Goal: Information Seeking & Learning: Learn about a topic

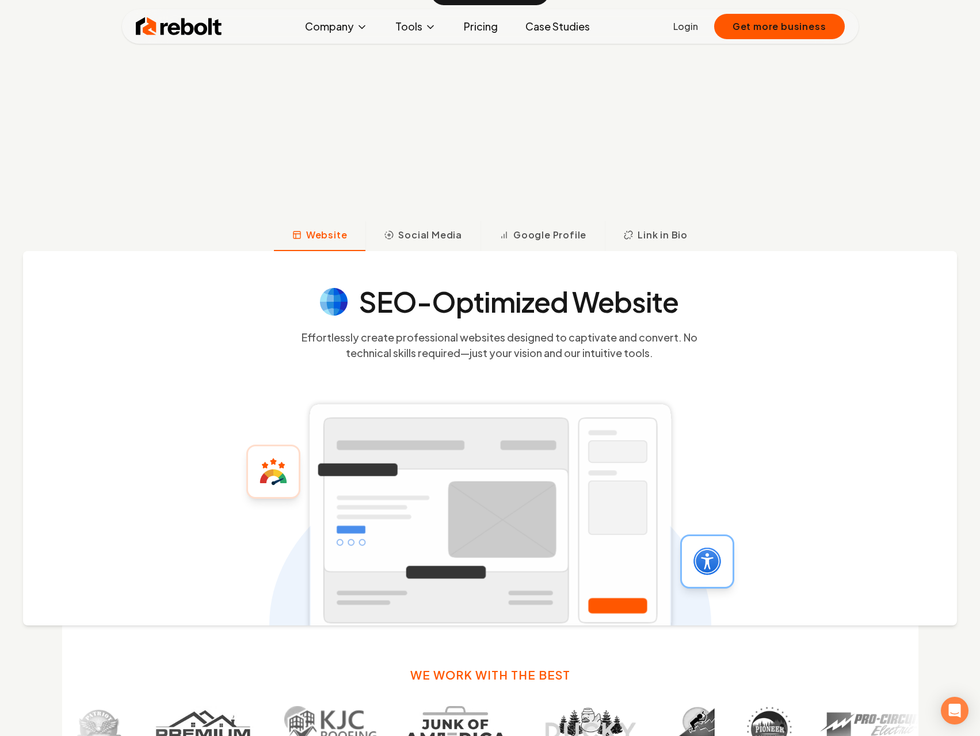
scroll to position [460, 0]
click at [426, 238] on span "Social Media" at bounding box center [430, 234] width 64 height 14
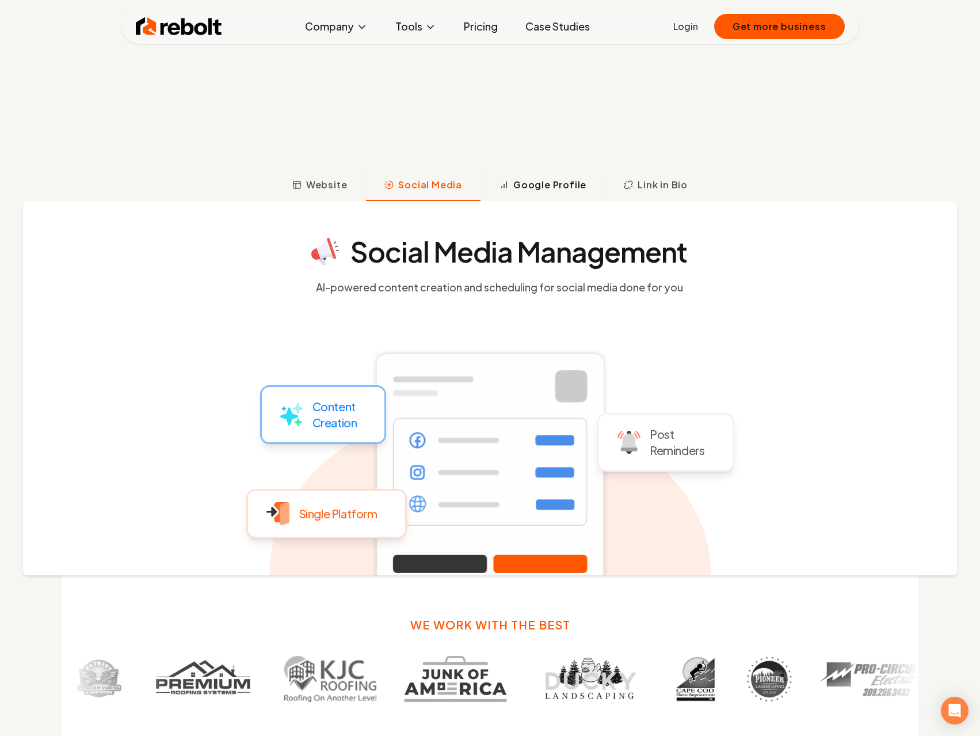
click at [532, 189] on span "Google Profile" at bounding box center [550, 185] width 73 height 14
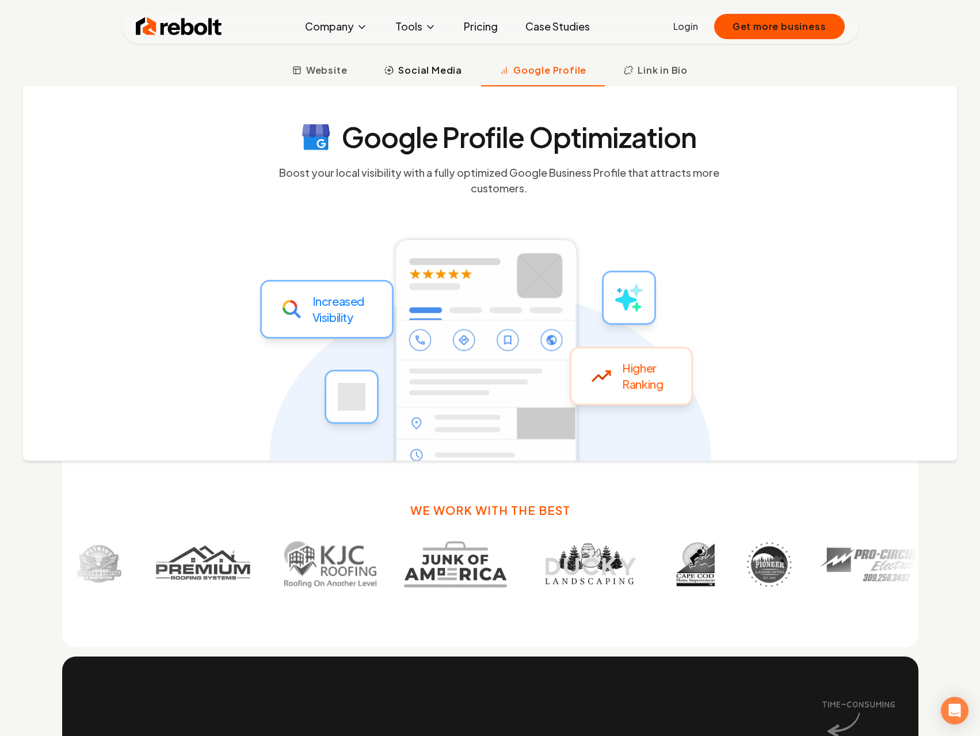
click at [433, 75] on span "Social Media" at bounding box center [430, 70] width 64 height 14
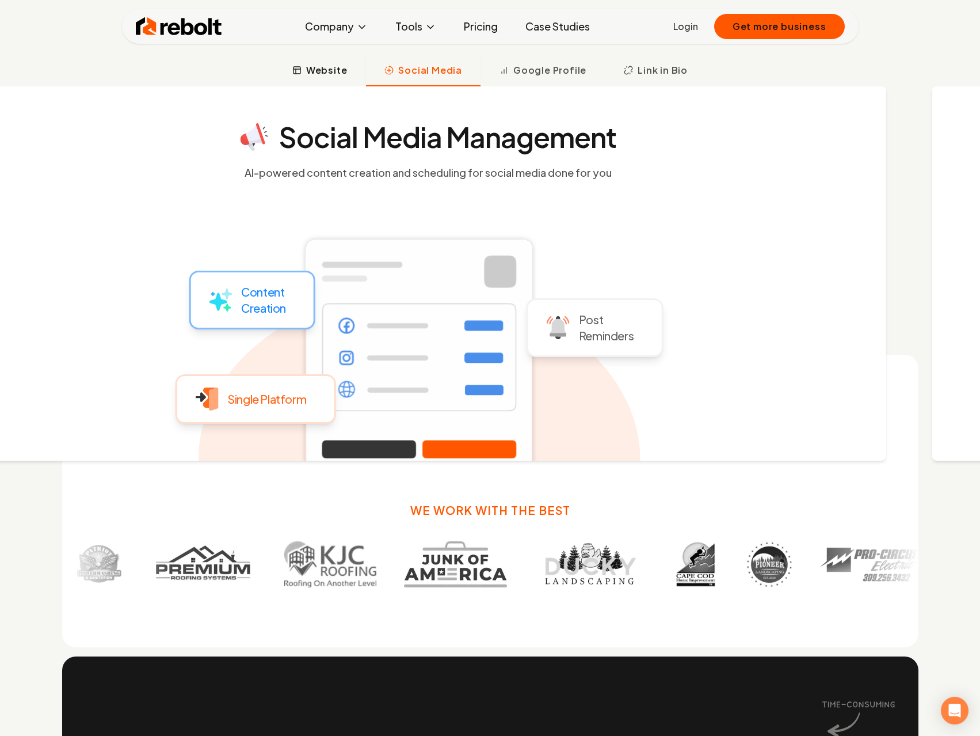
click at [348, 74] on span "Website" at bounding box center [326, 70] width 41 height 14
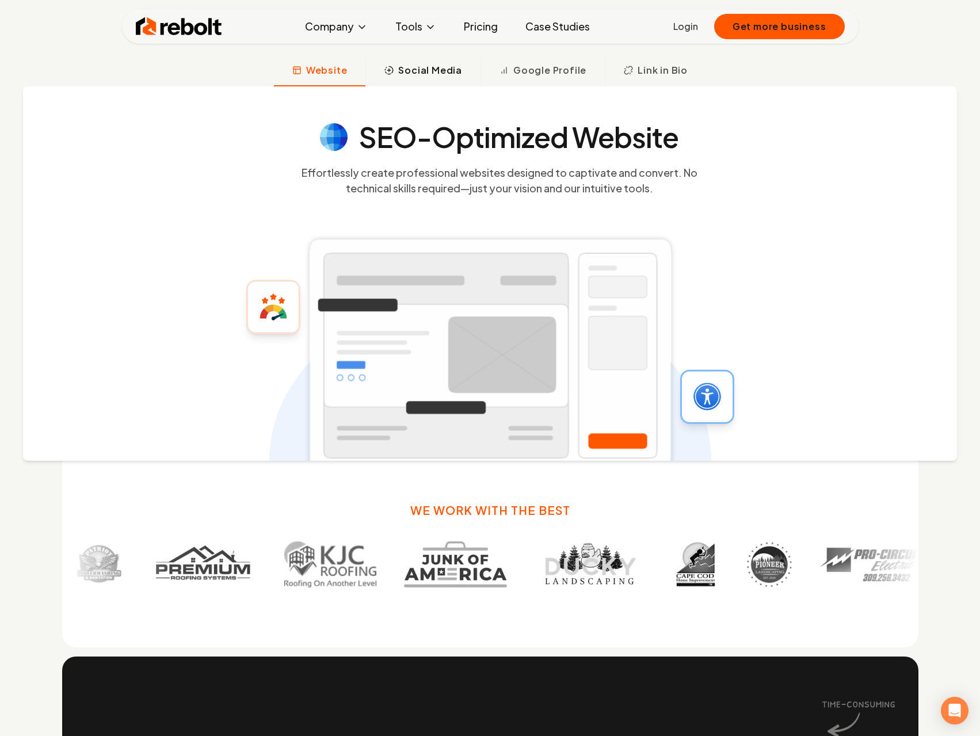
click at [447, 69] on span "Social Media" at bounding box center [430, 70] width 64 height 14
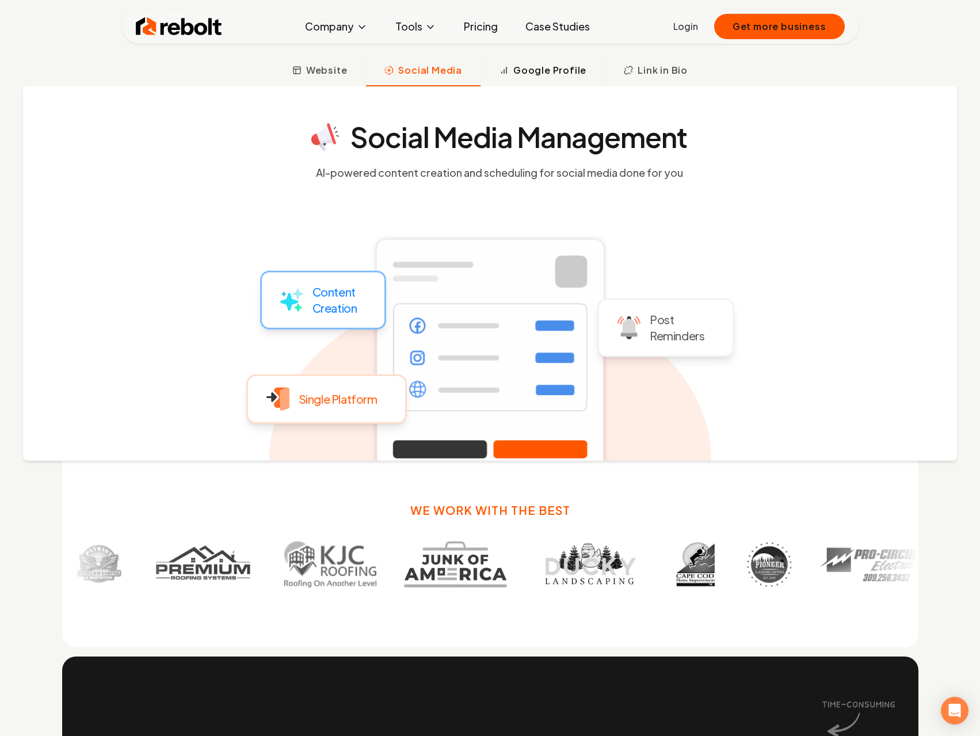
click at [550, 73] on span "Google Profile" at bounding box center [550, 70] width 73 height 14
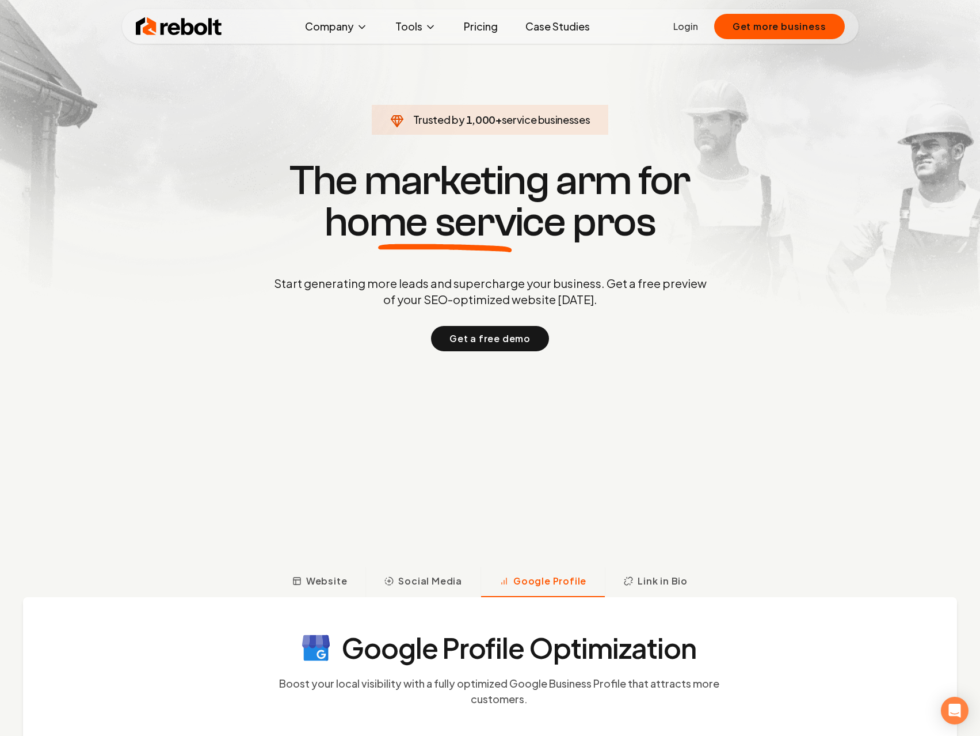
scroll to position [115, 0]
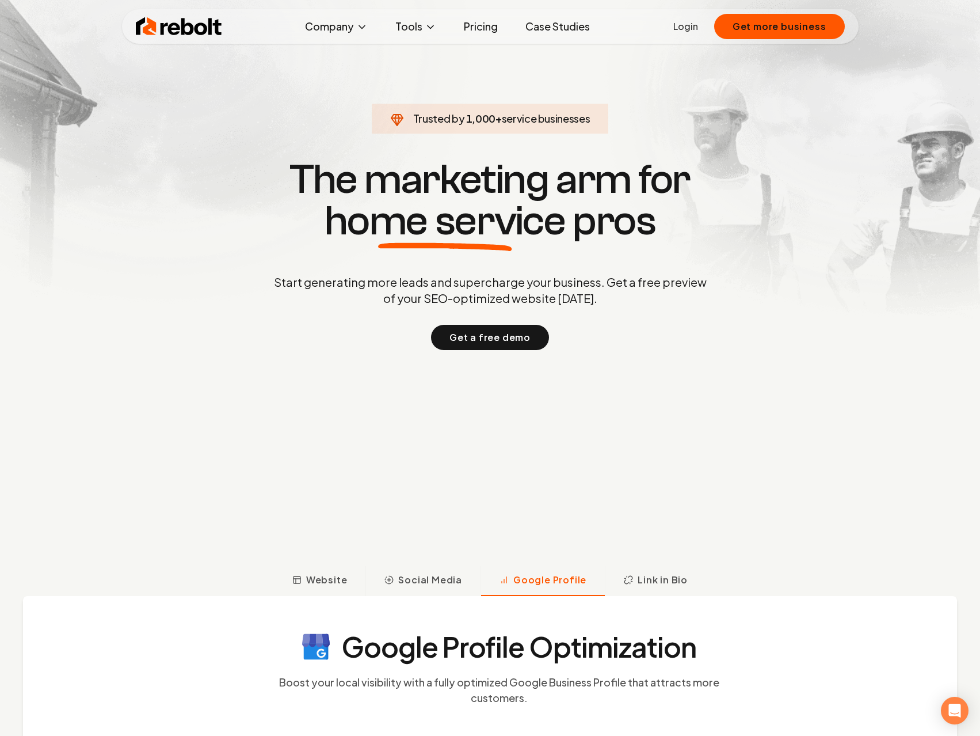
click at [442, 579] on span "Social Media" at bounding box center [430, 580] width 64 height 14
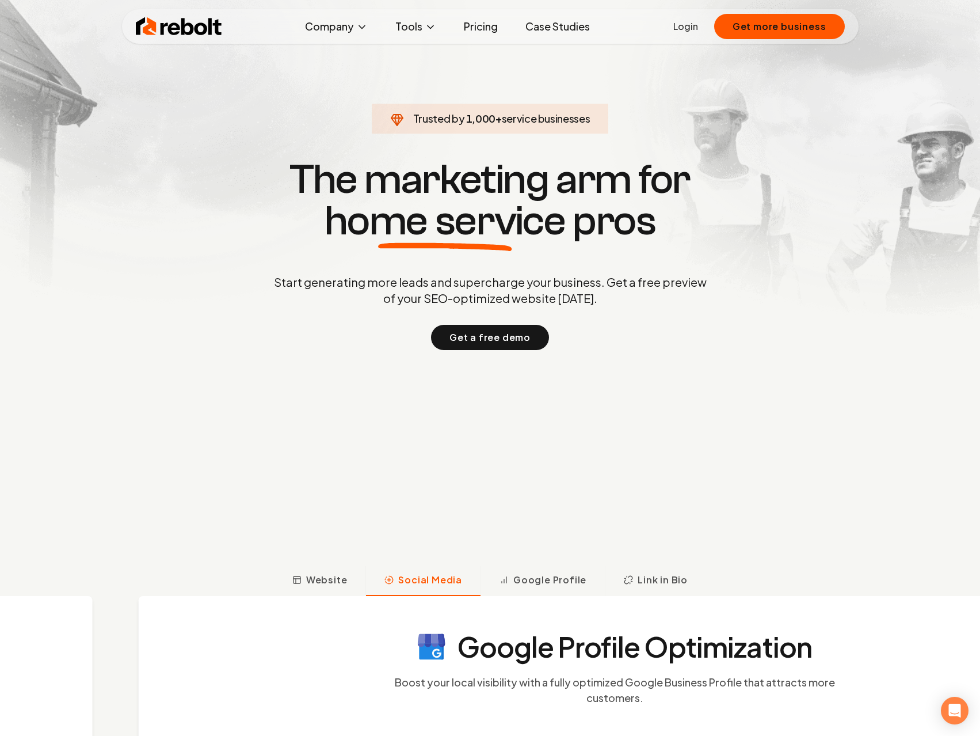
scroll to position [624, 0]
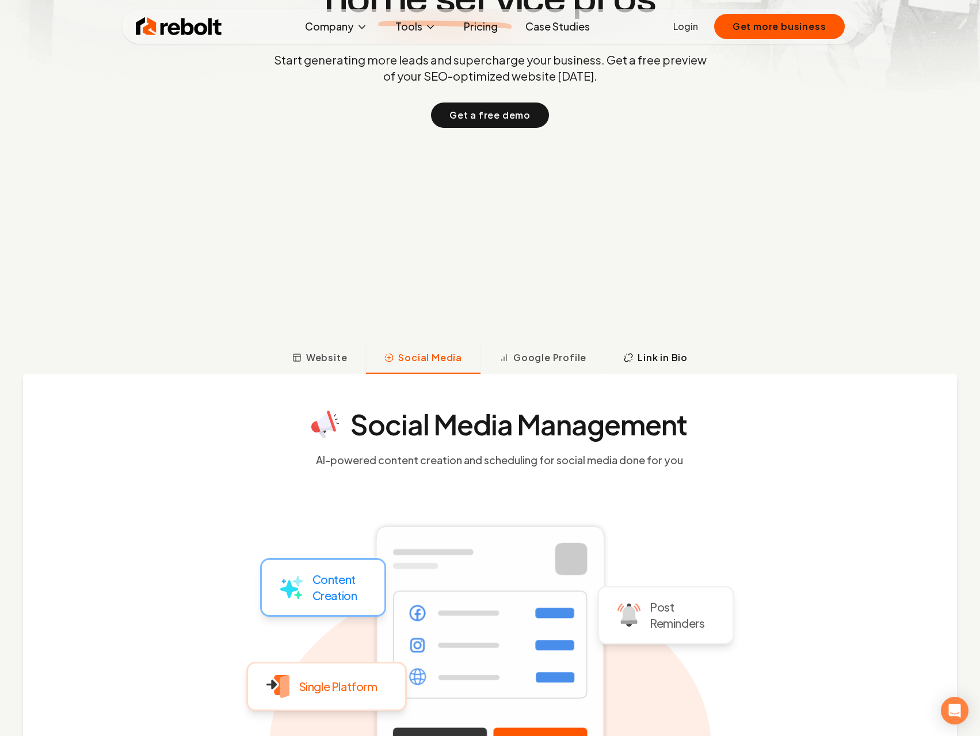
click at [655, 352] on span "Link in Bio" at bounding box center [663, 358] width 50 height 14
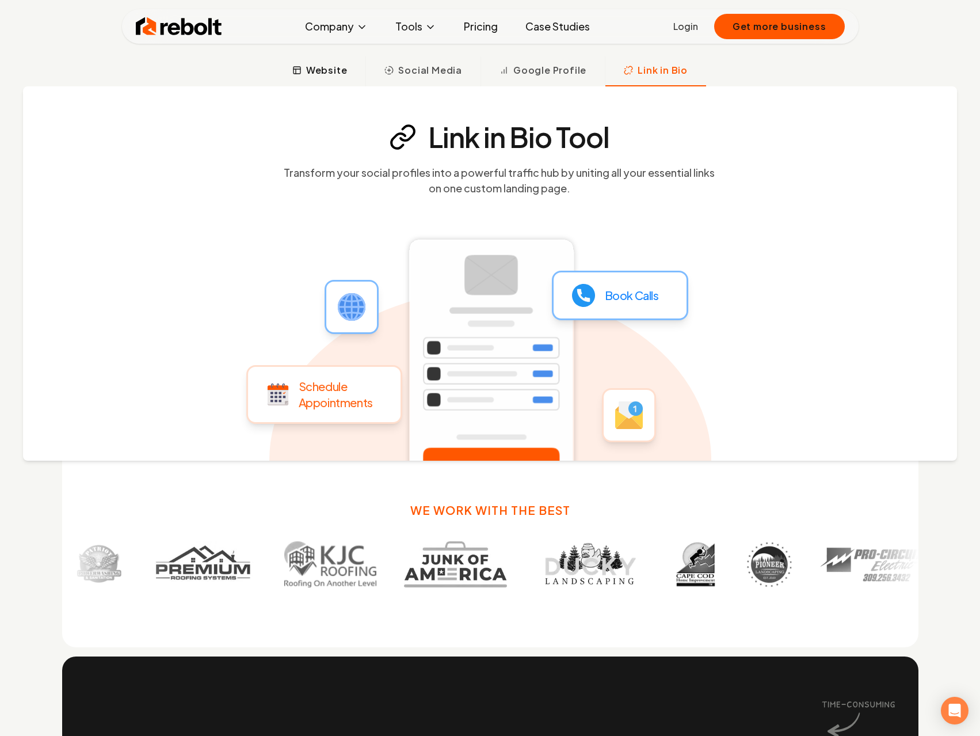
click at [343, 73] on span "Website" at bounding box center [326, 70] width 41 height 14
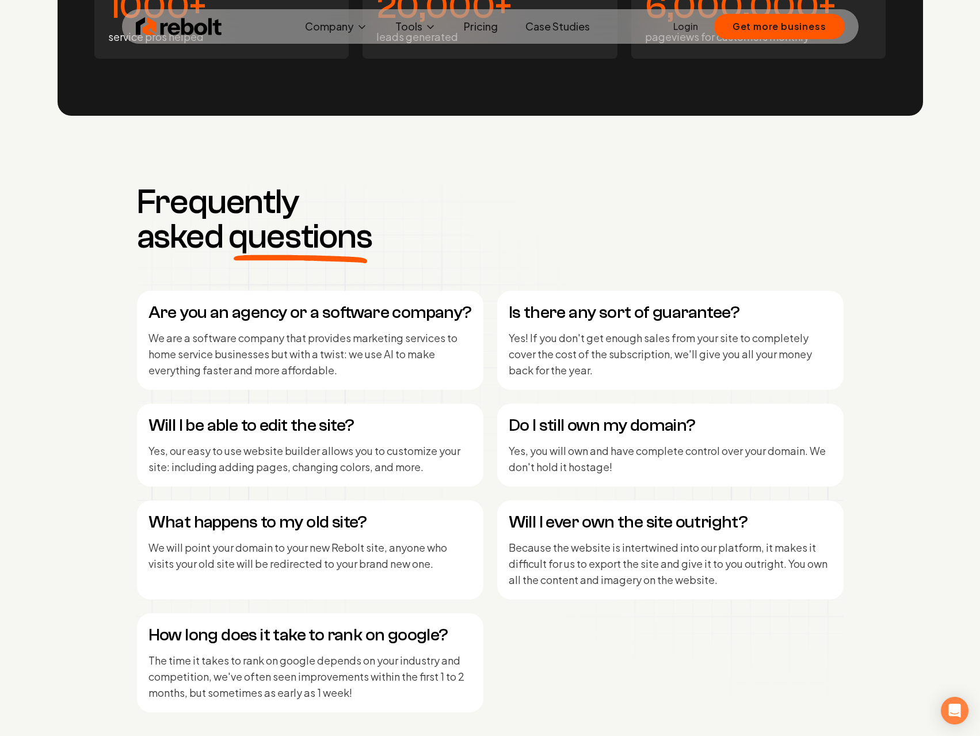
scroll to position [5553, 0]
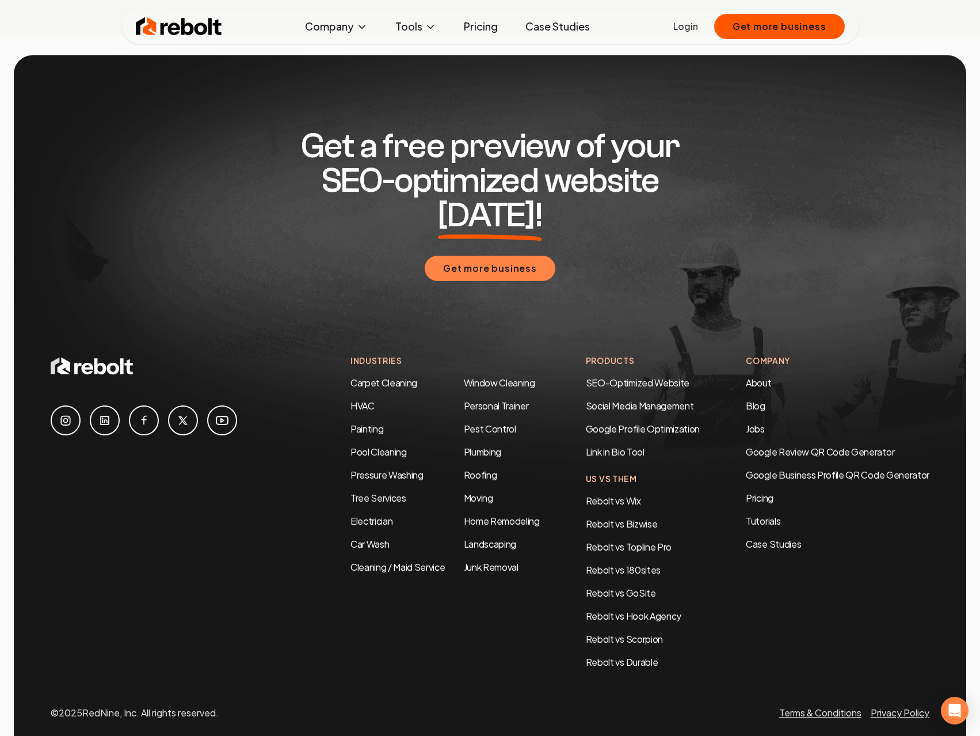
click at [509, 256] on button "Get more business" at bounding box center [490, 268] width 131 height 25
click at [529, 256] on button "Get more business" at bounding box center [490, 268] width 131 height 25
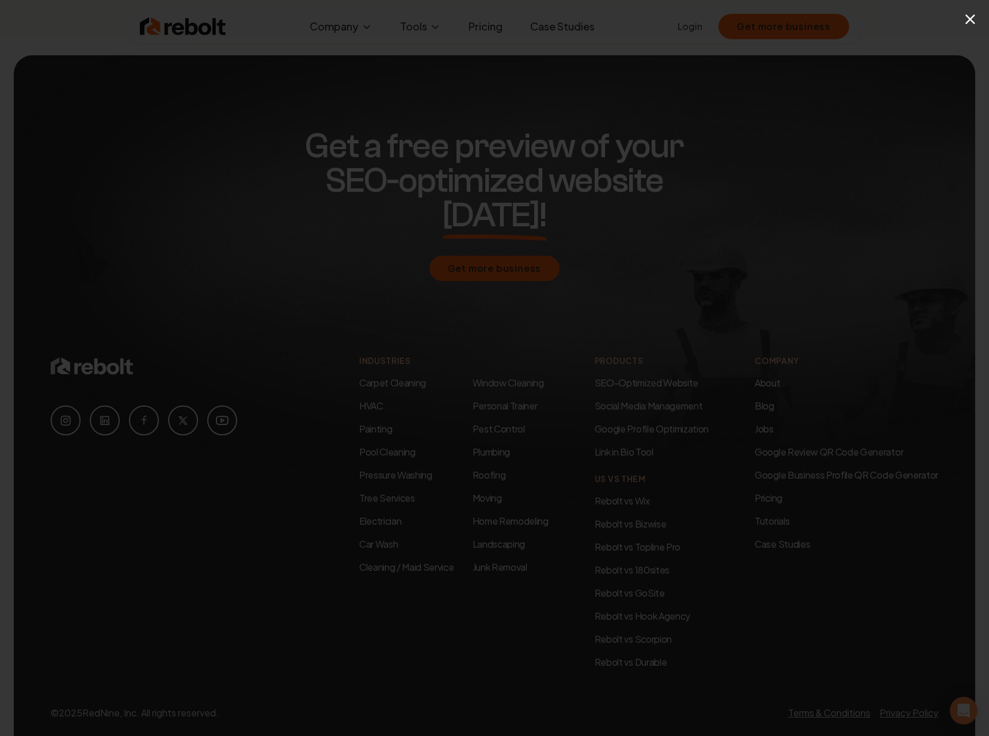
click at [826, 134] on div "×" at bounding box center [494, 368] width 989 height 736
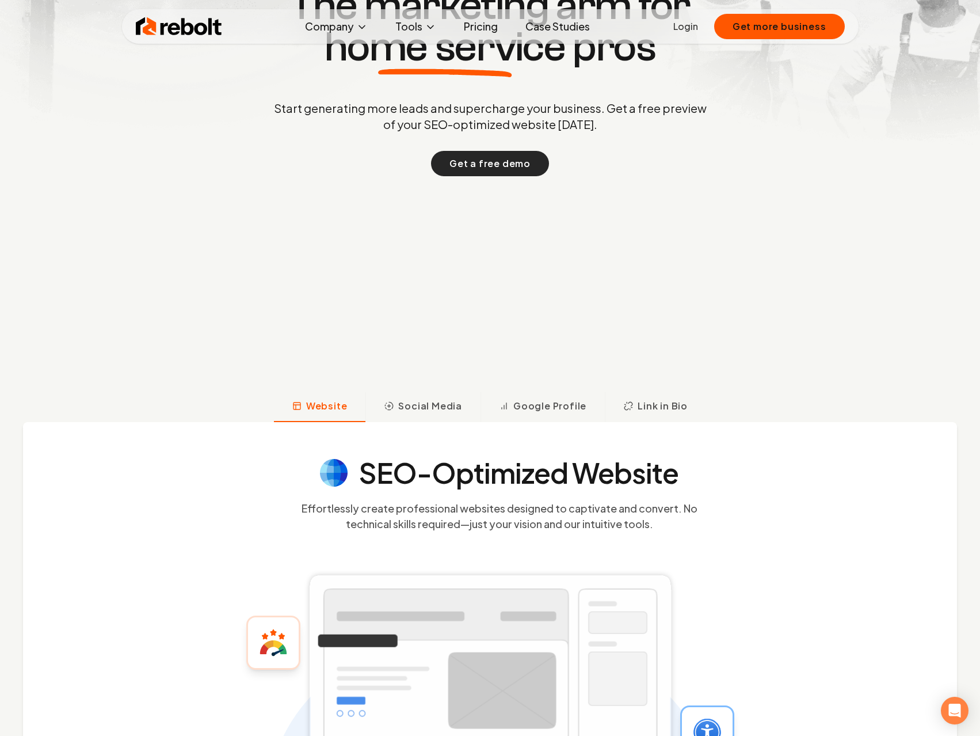
scroll to position [288, 0]
click at [520, 162] on button "Get a free demo" at bounding box center [490, 163] width 118 height 25
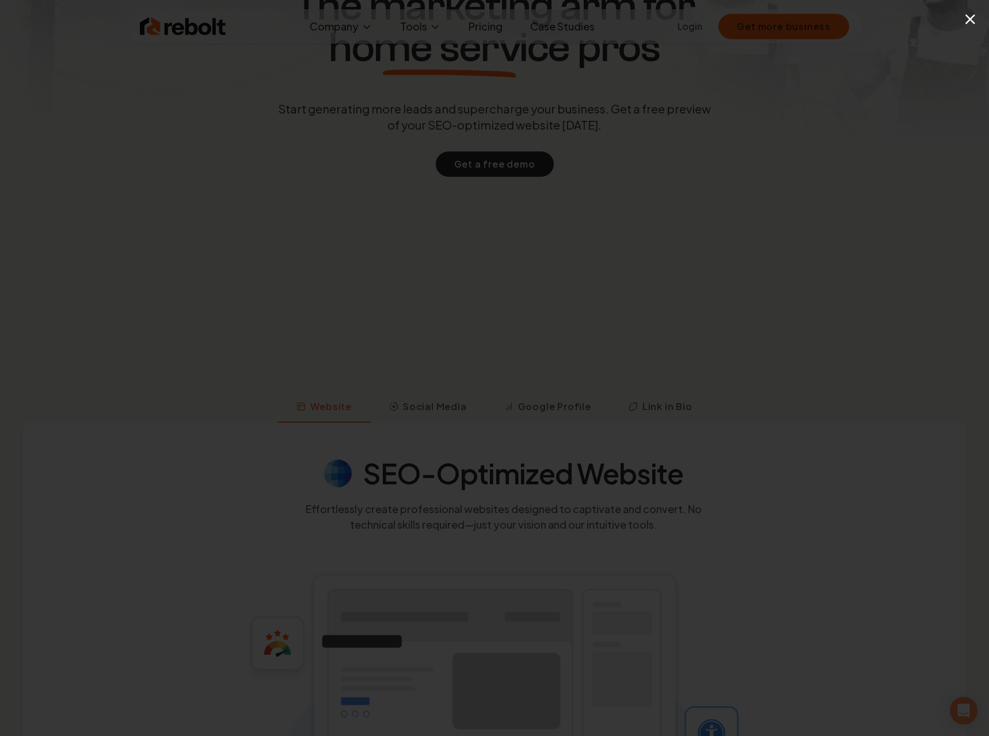
click at [568, 76] on div "×" at bounding box center [494, 368] width 989 height 736
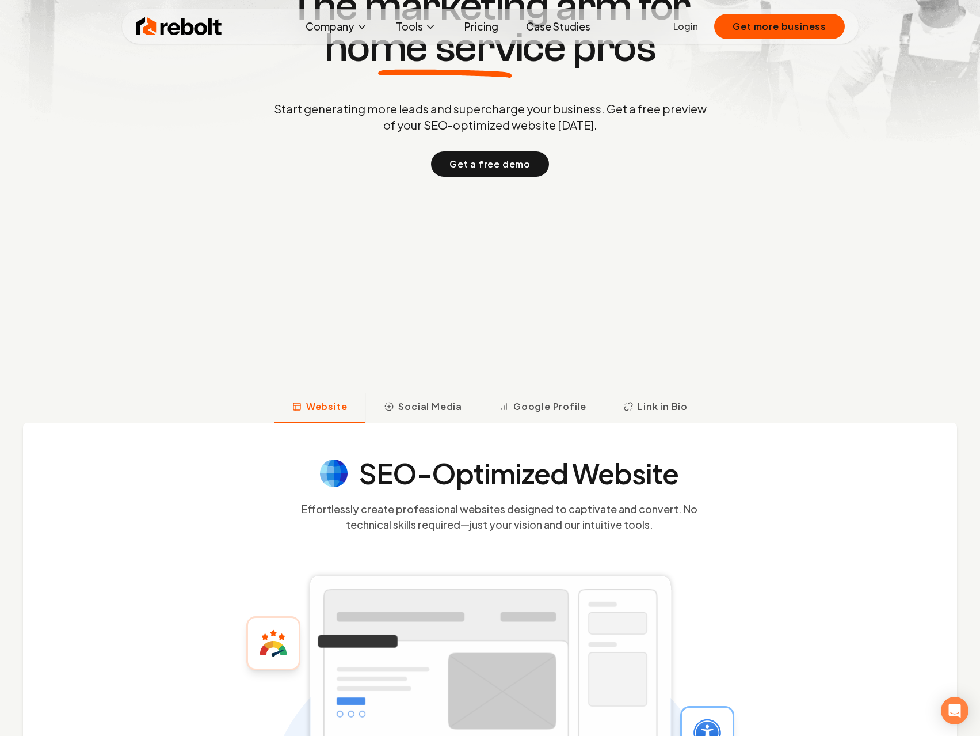
click at [564, 29] on link "Case Studies" at bounding box center [557, 26] width 83 height 23
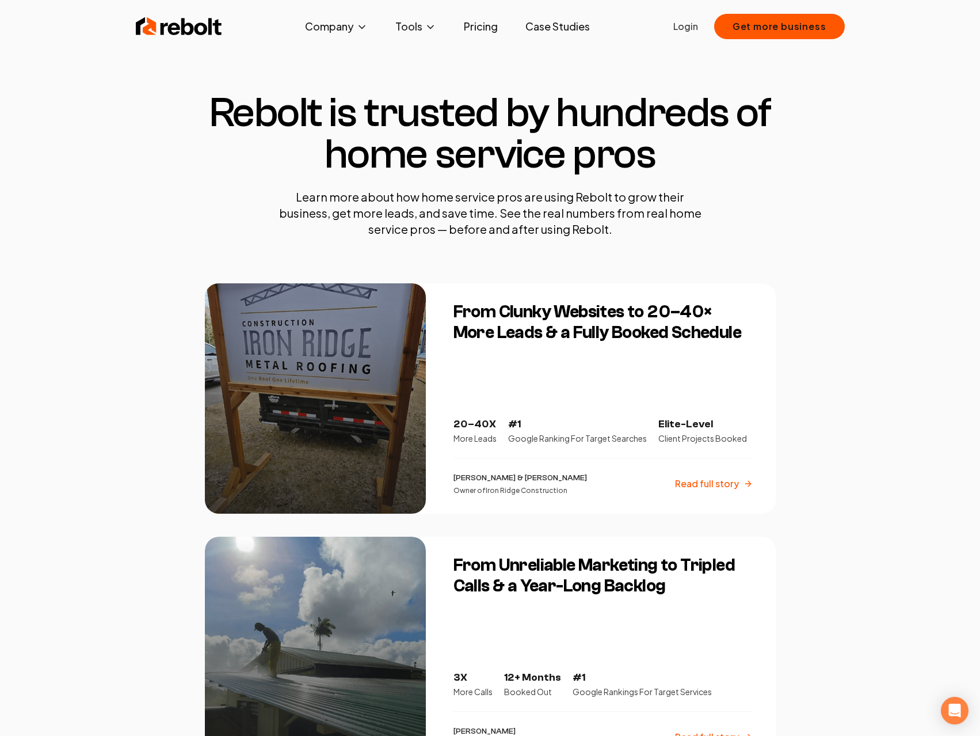
click at [322, 383] on div at bounding box center [315, 398] width 221 height 230
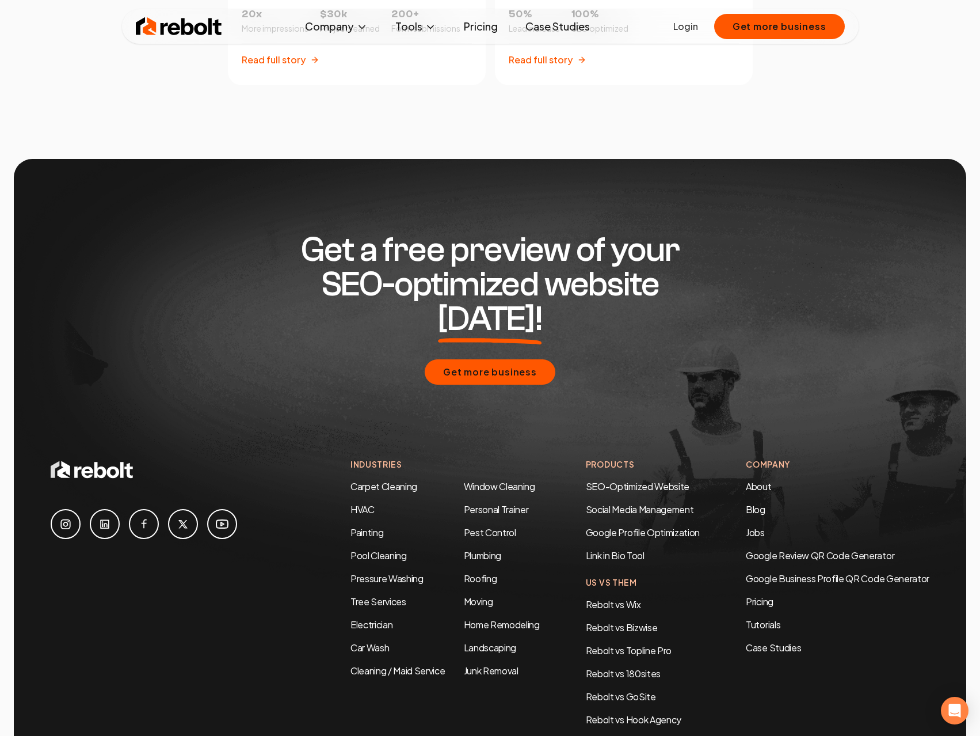
scroll to position [2935, 0]
click at [773, 617] on link "Tutorials" at bounding box center [838, 624] width 184 height 14
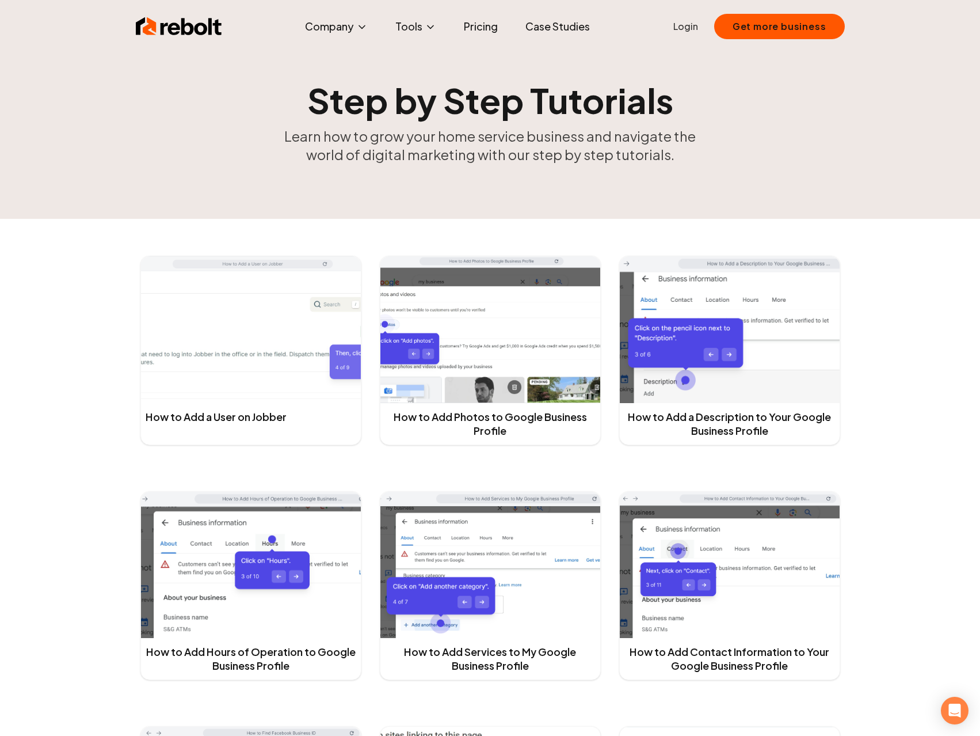
click at [287, 336] on img at bounding box center [251, 329] width 220 height 147
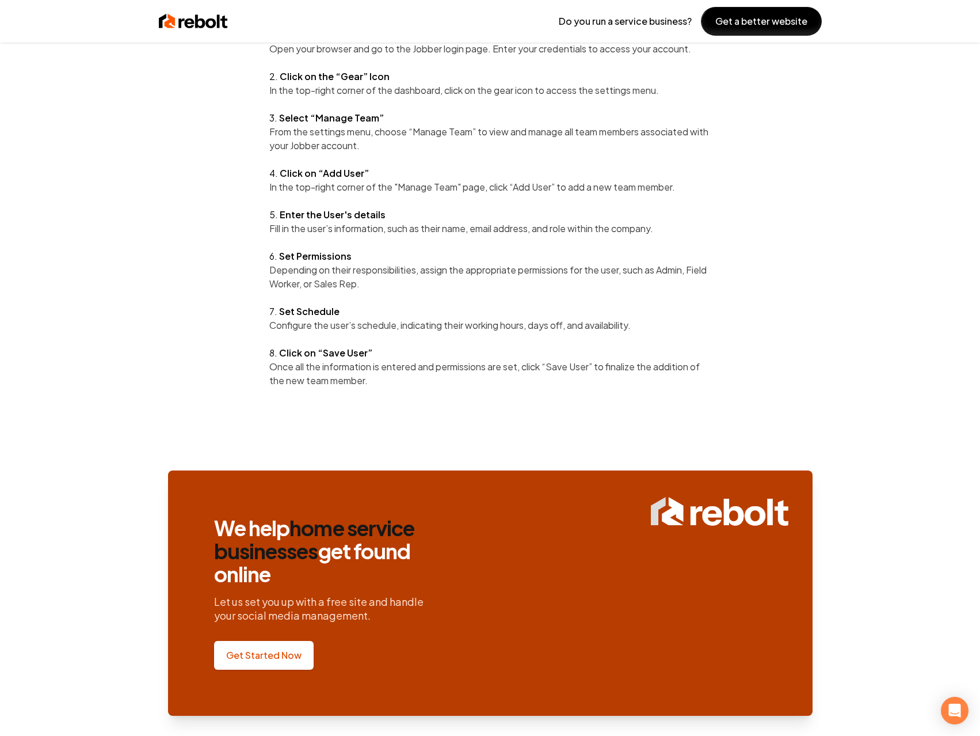
scroll to position [576, 0]
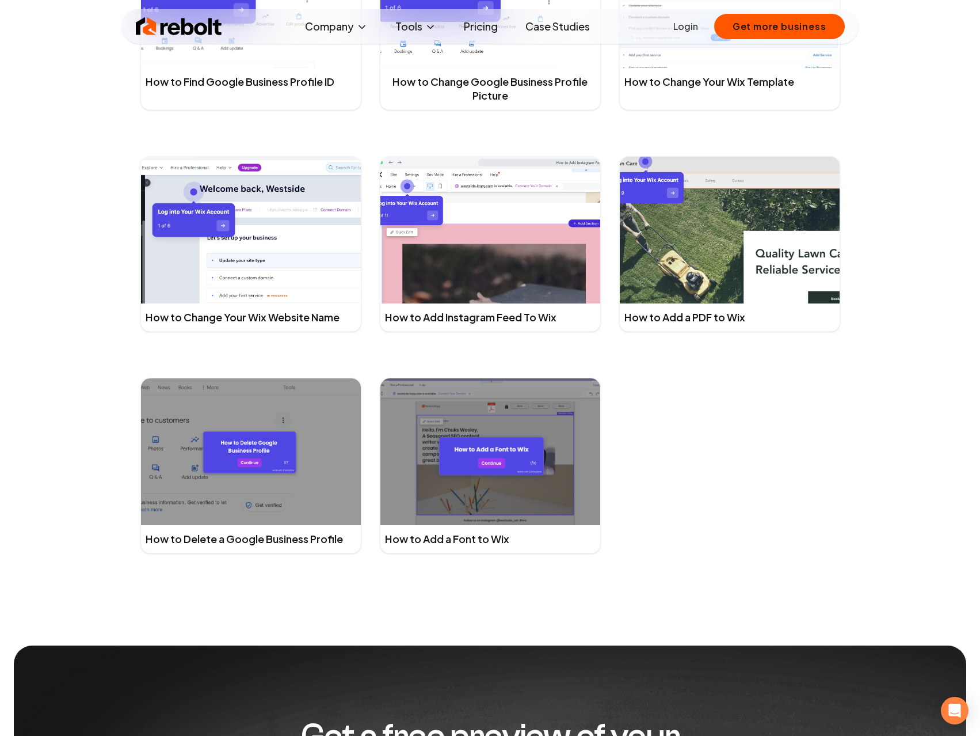
scroll to position [2647, 0]
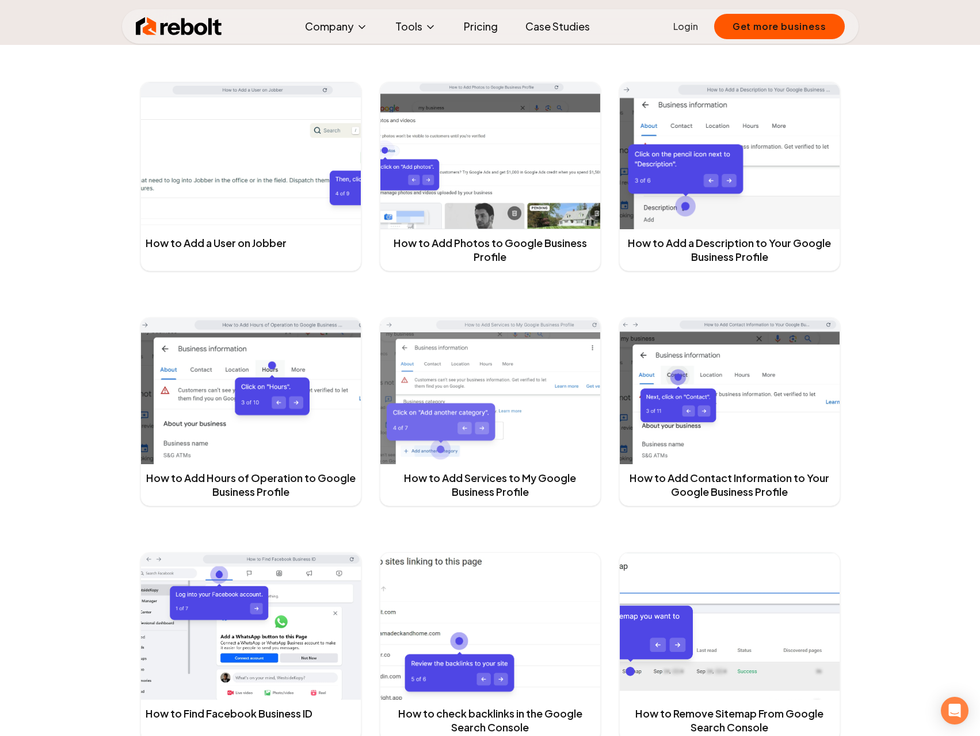
scroll to position [174, 0]
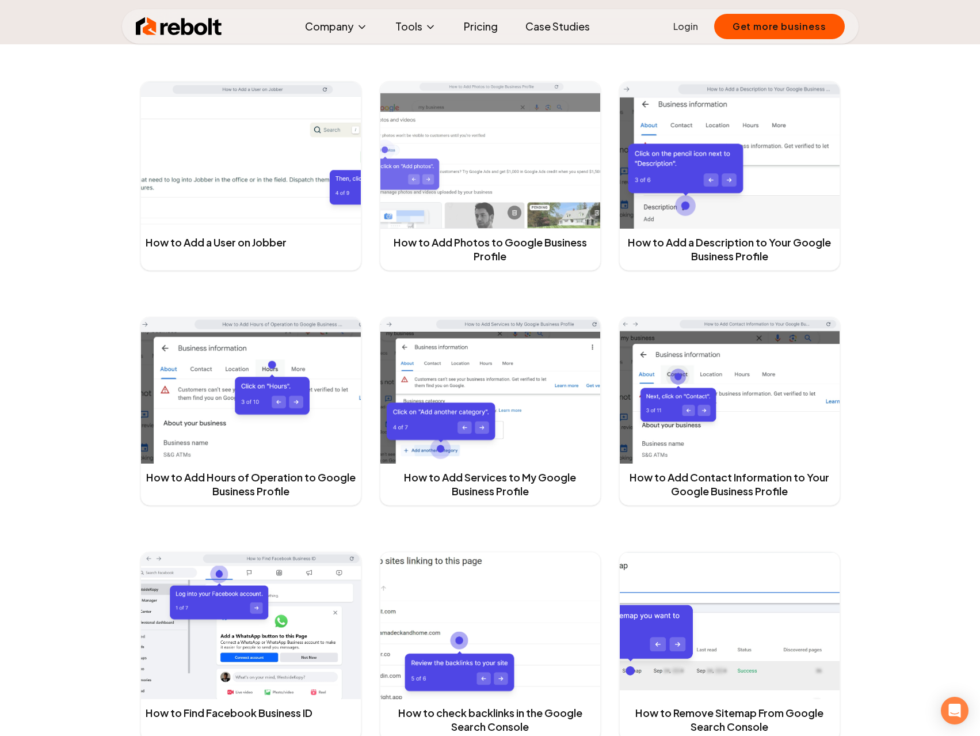
click at [474, 212] on img at bounding box center [491, 155] width 220 height 147
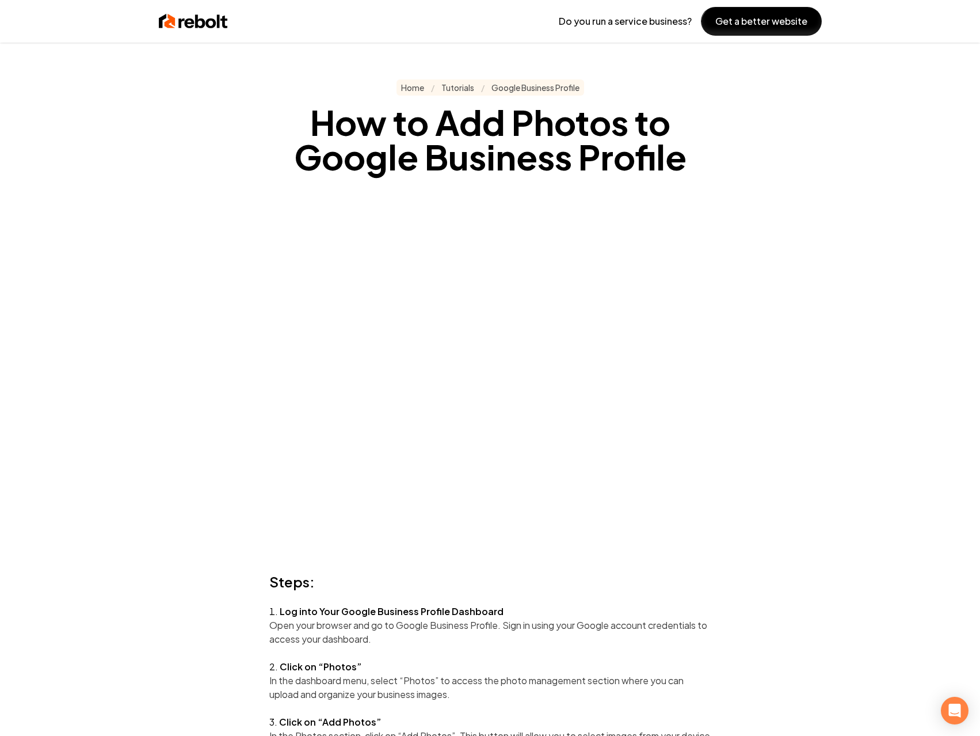
drag, startPoint x: 353, startPoint y: 498, endPoint x: 853, endPoint y: 187, distance: 588.3
click at [853, 187] on div "Do you run a service business? Get a better website Home / Tutorials / Google B…" at bounding box center [490, 368] width 980 height 736
drag, startPoint x: 792, startPoint y: 290, endPoint x: 854, endPoint y: 226, distance: 88.8
click at [854, 226] on div "Do you run a service business? Get a better website Home / Tutorials / Google B…" at bounding box center [490, 368] width 980 height 736
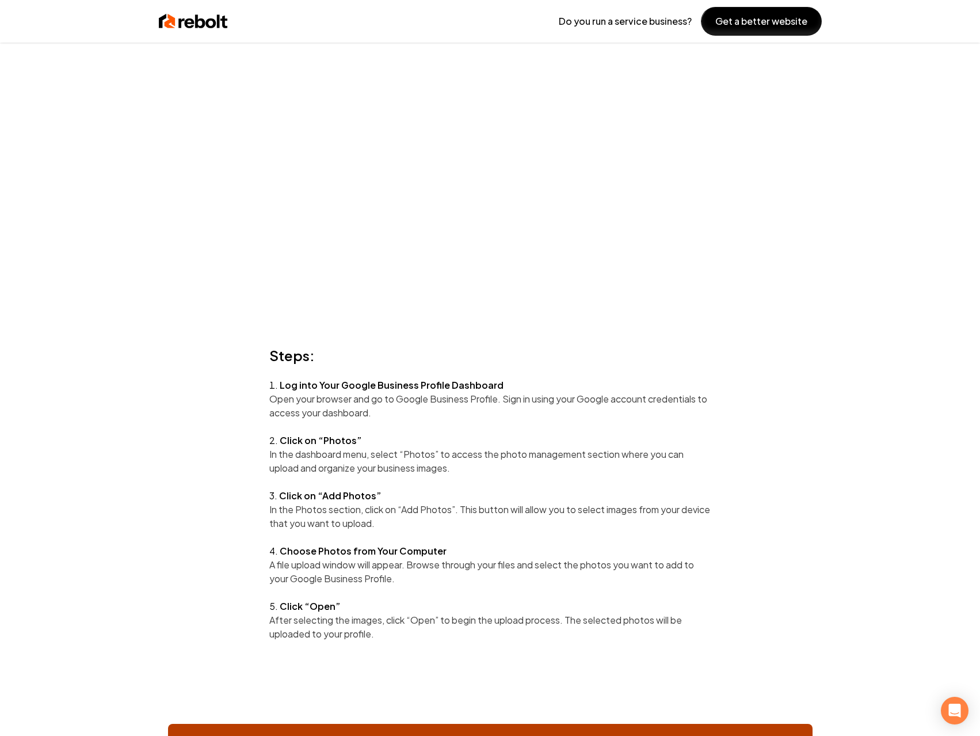
scroll to position [230, 0]
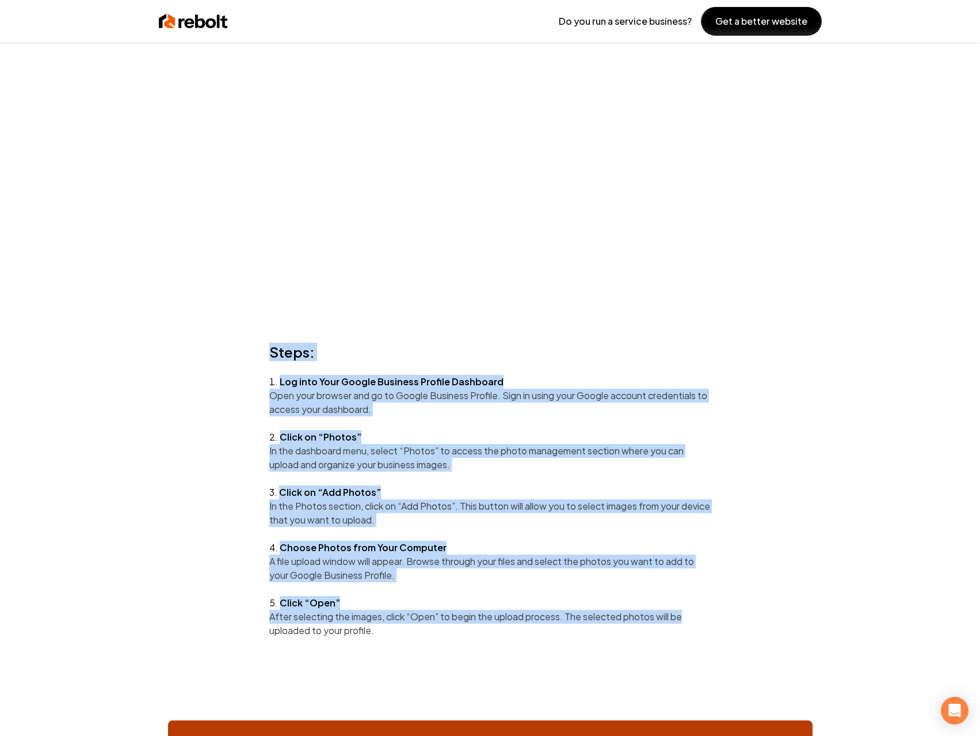
drag, startPoint x: 272, startPoint y: 351, endPoint x: 725, endPoint y: 610, distance: 521.9
click at [725, 610] on article "Home / Tutorials / Google Business Profile How to Add Photos to Google Business…" at bounding box center [490, 426] width 589 height 1153
click at [482, 622] on p "After selecting the images, click “Open” to begin the upload process. The selec…" at bounding box center [490, 624] width 442 height 28
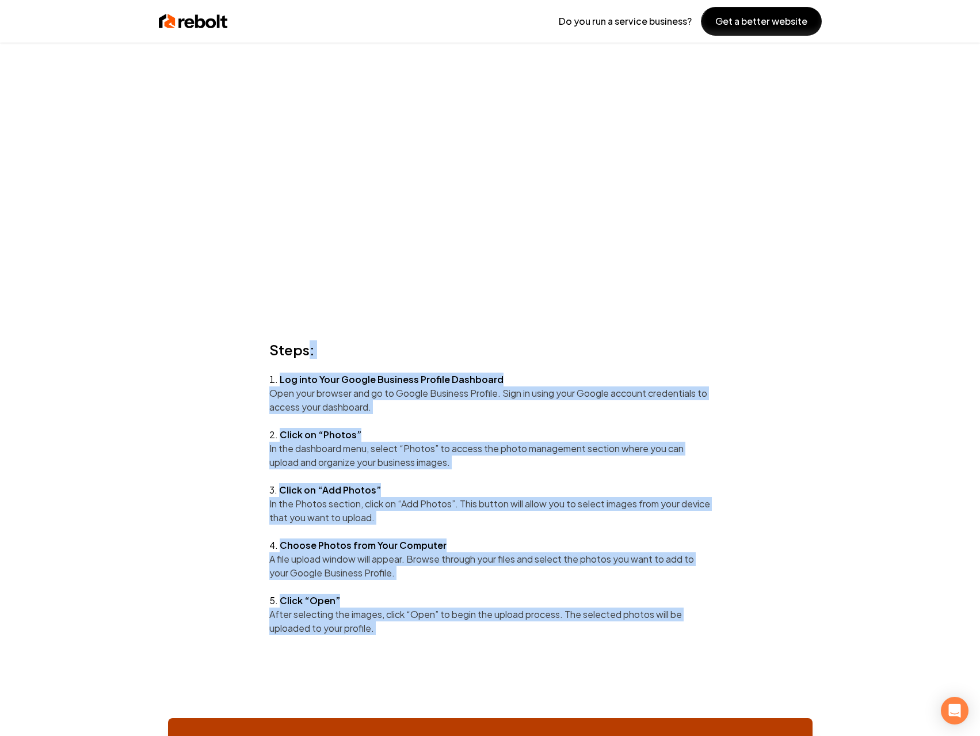
scroll to position [230, 0]
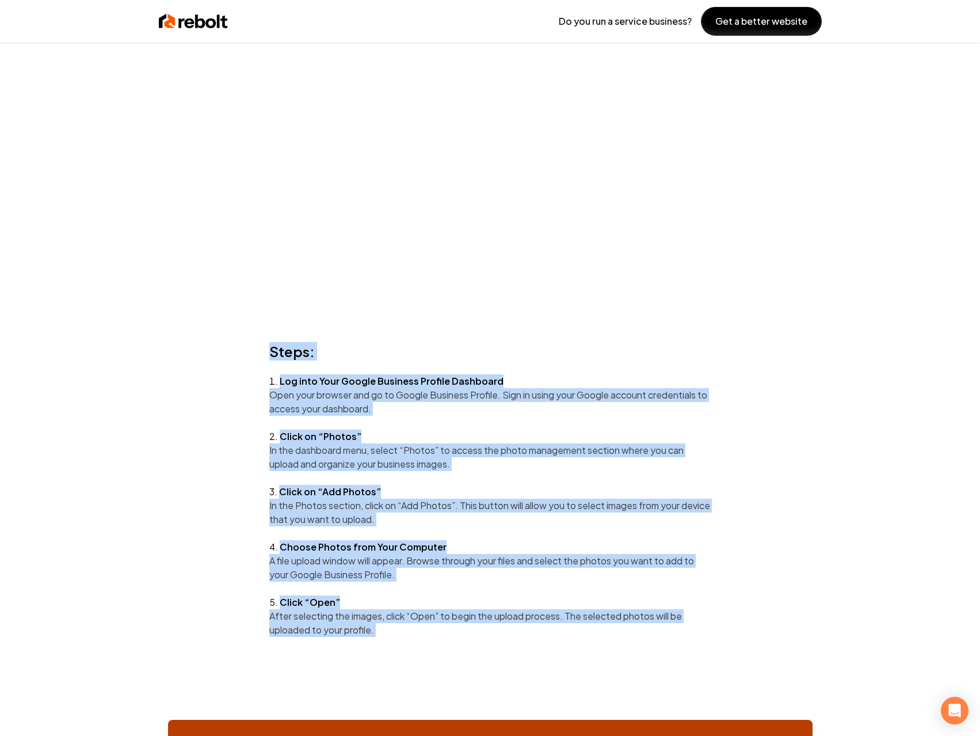
drag, startPoint x: 397, startPoint y: 353, endPoint x: 272, endPoint y: 334, distance: 126.4
click at [272, 334] on article "Home / Tutorials / Google Business Profile How to Add Photos to Google Business…" at bounding box center [490, 425] width 589 height 1153
copy article "Steps: Log into Your Google Business Profile Dashboard Open your browser and go…"
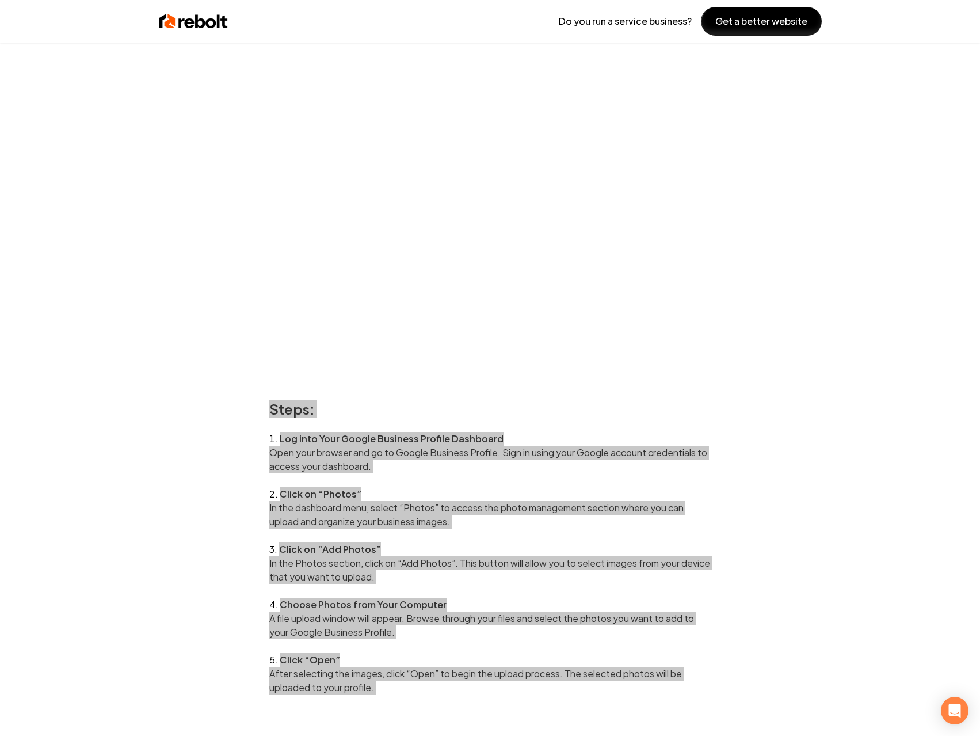
scroll to position [0, 0]
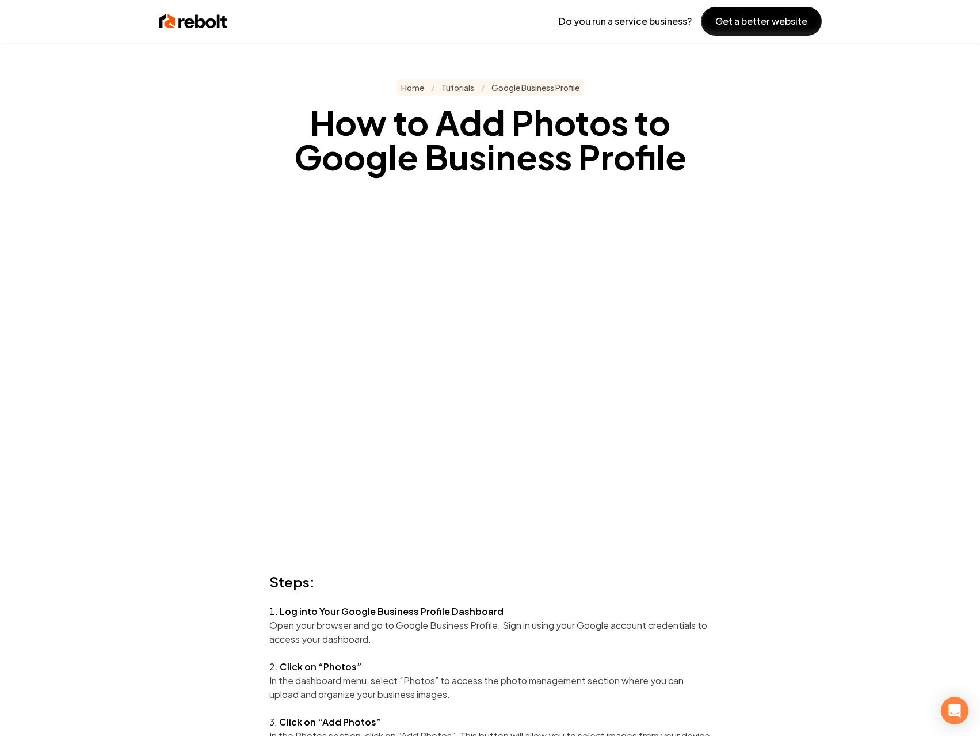
click at [354, 127] on h1 "How to Add Photos to Google Business Profile" at bounding box center [490, 139] width 442 height 69
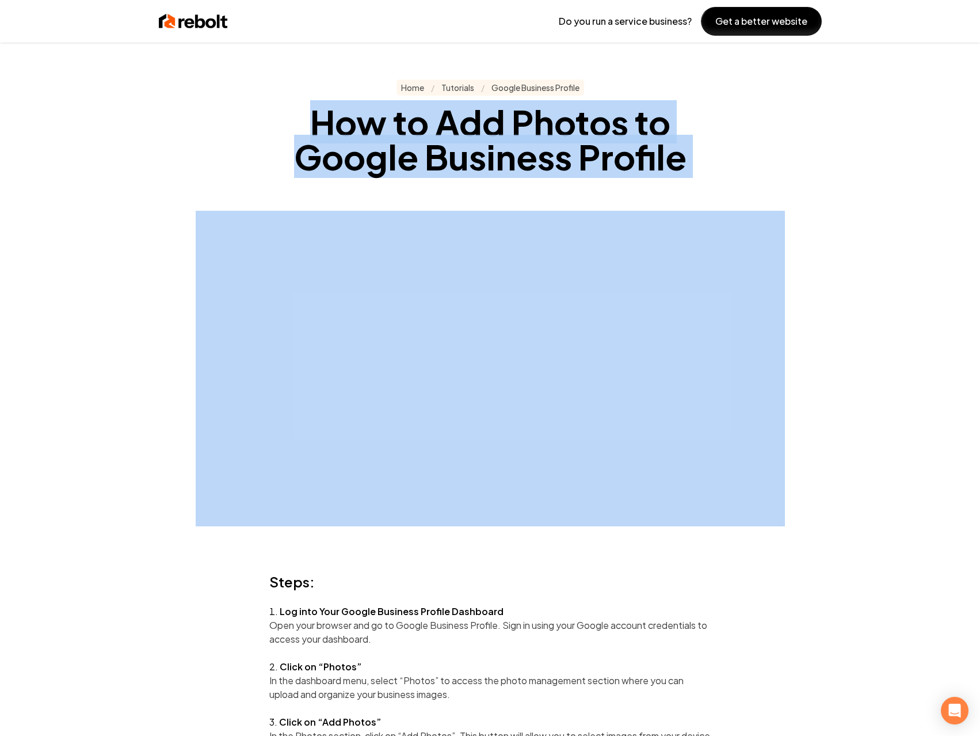
click at [354, 127] on h1 "How to Add Photos to Google Business Profile" at bounding box center [490, 139] width 442 height 69
copy h1 "How to Add Photos to Google Business Profile"
click at [536, 85] on link "Google Business Profile" at bounding box center [536, 88] width 88 height 12
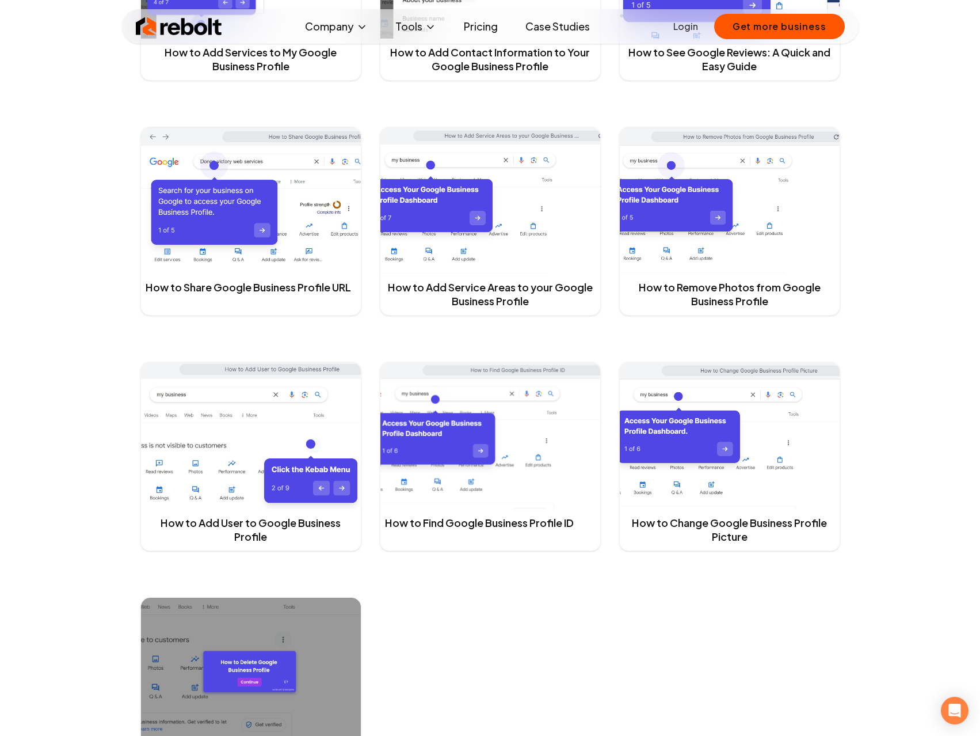
scroll to position [632, 0]
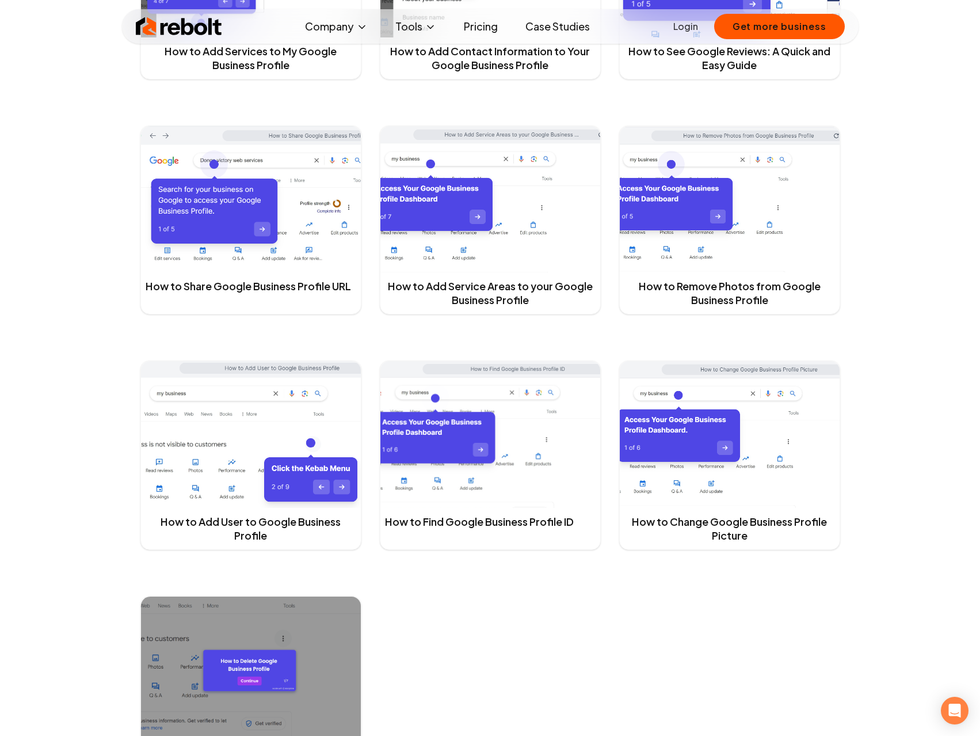
click at [294, 279] on link "How to Share Google Business Profile URL" at bounding box center [249, 286] width 206 height 14
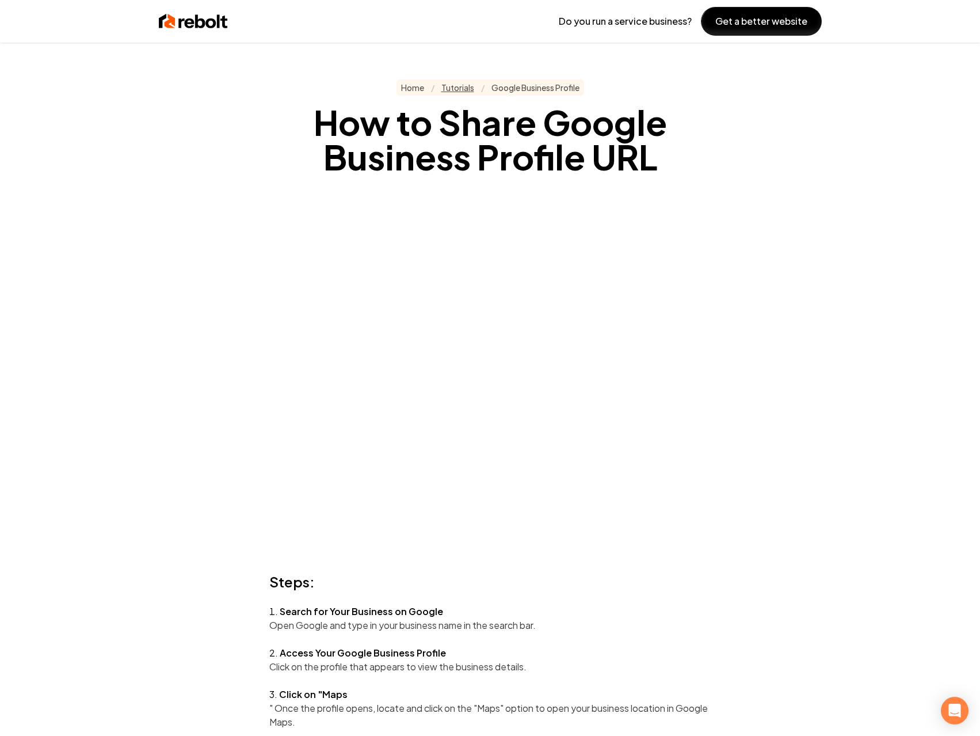
click at [458, 92] on link "Tutorials" at bounding box center [458, 88] width 33 height 12
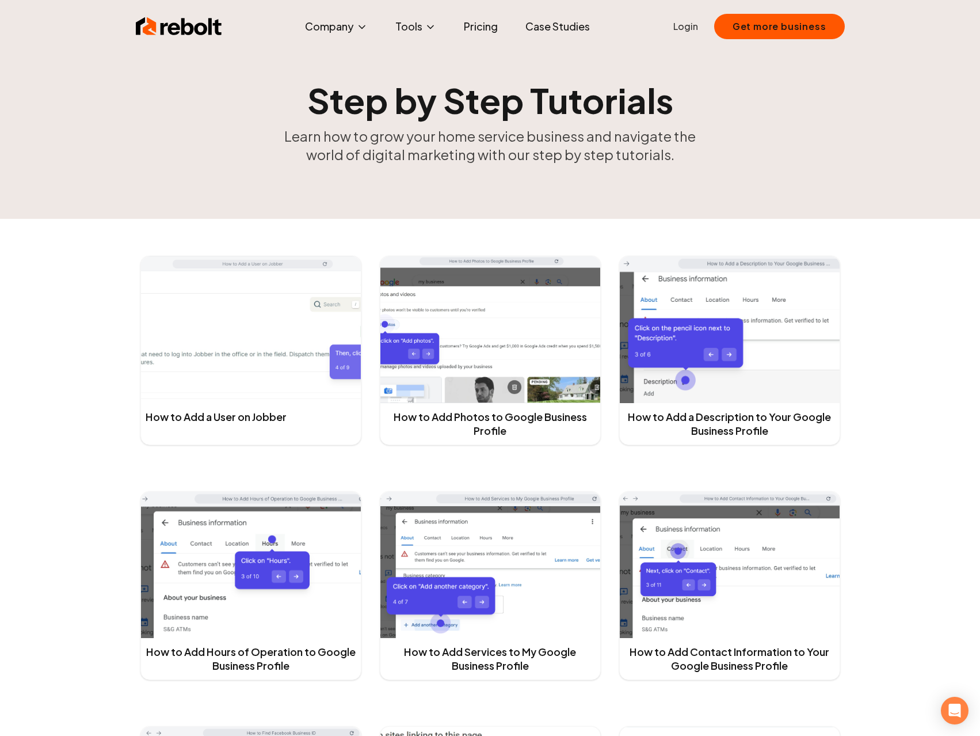
click at [276, 364] on img at bounding box center [251, 329] width 220 height 147
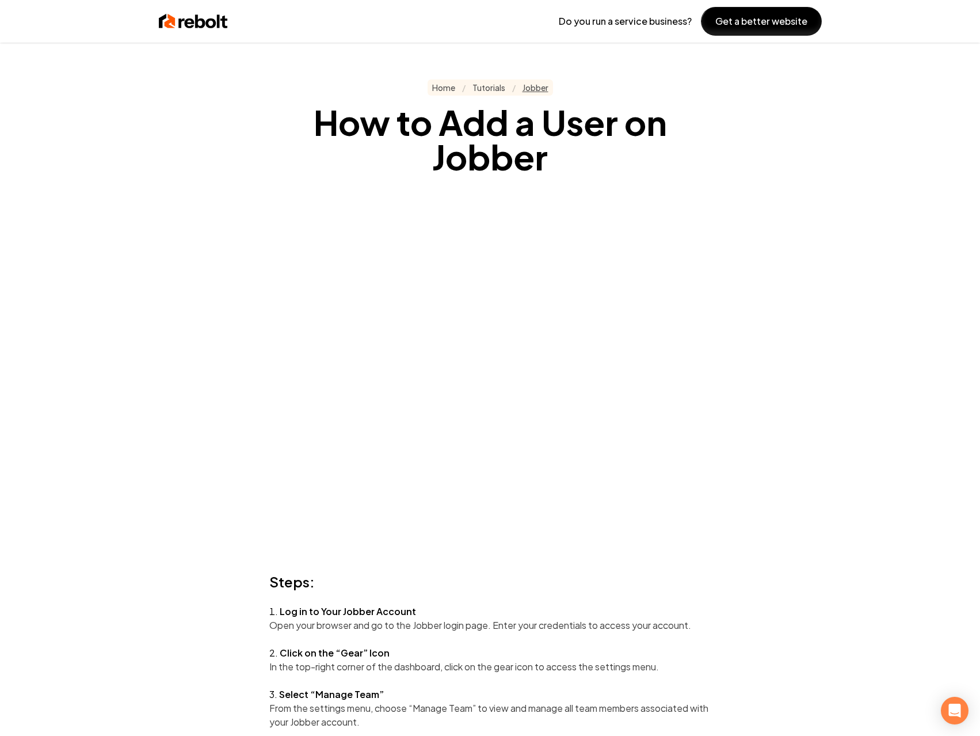
click at [535, 90] on link "Jobber" at bounding box center [536, 88] width 26 height 12
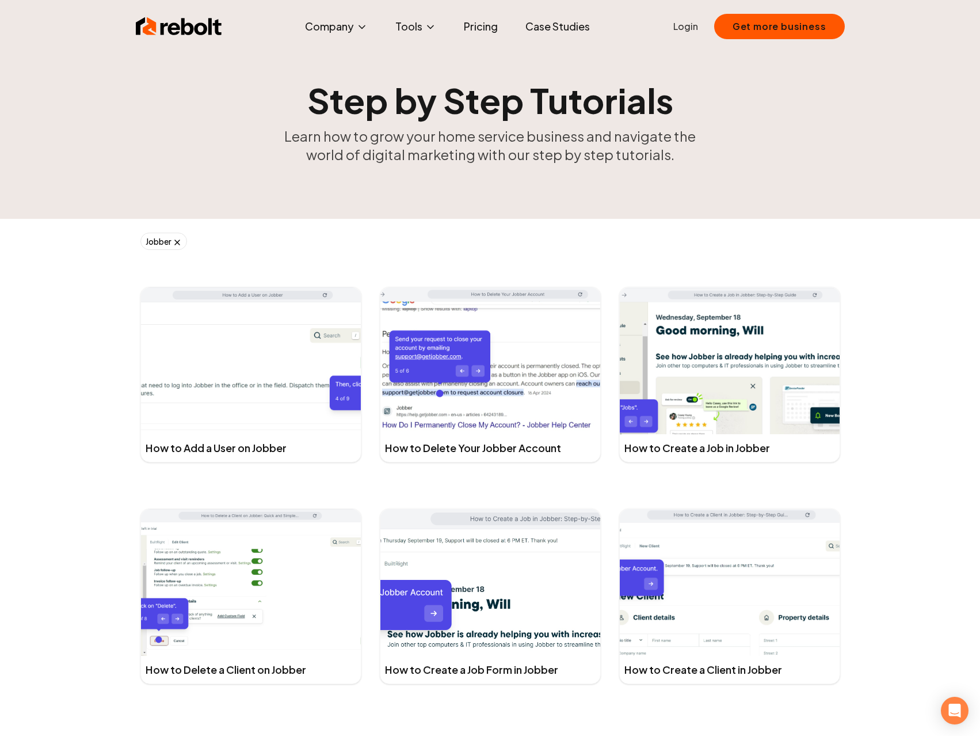
click at [179, 242] on icon at bounding box center [177, 242] width 9 height 9
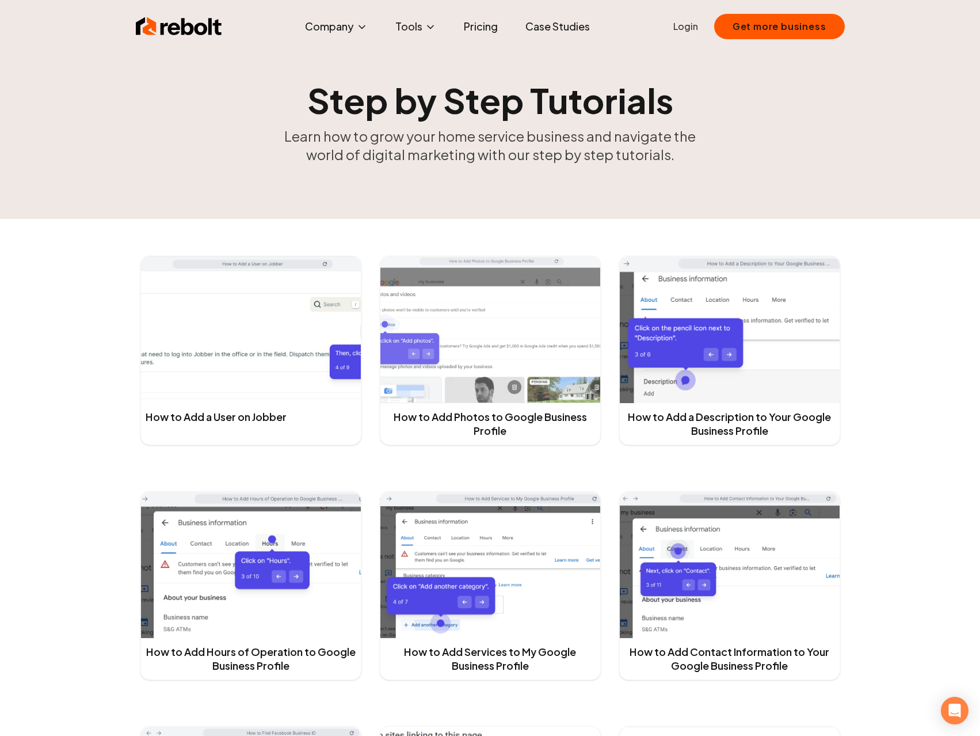
click at [485, 333] on img at bounding box center [491, 329] width 220 height 147
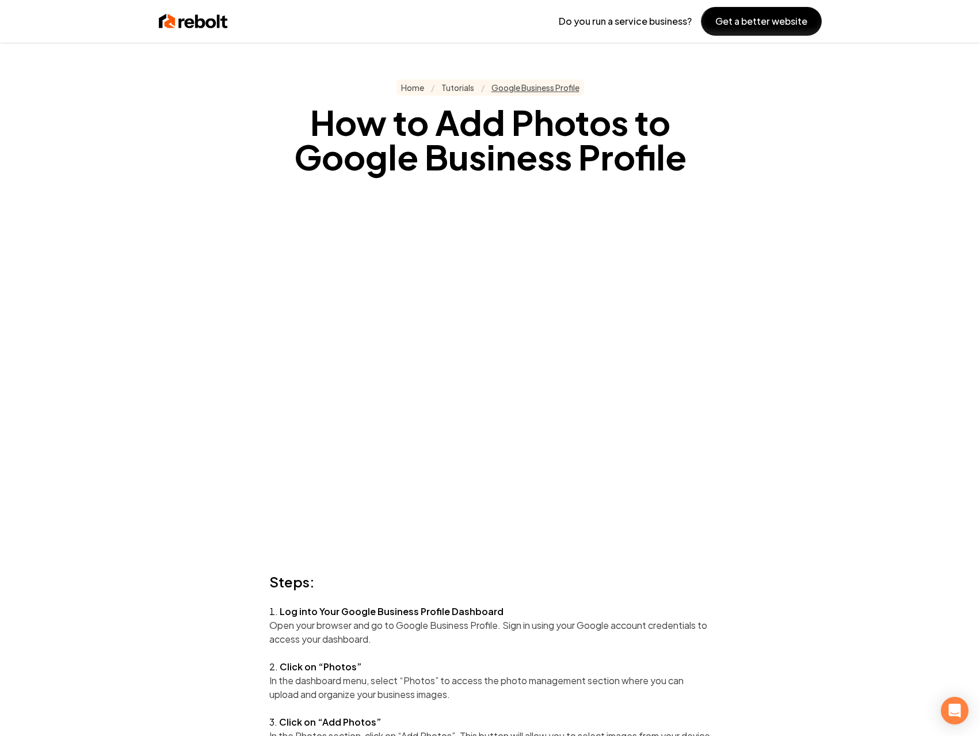
click at [542, 91] on link "Google Business Profile" at bounding box center [536, 88] width 88 height 12
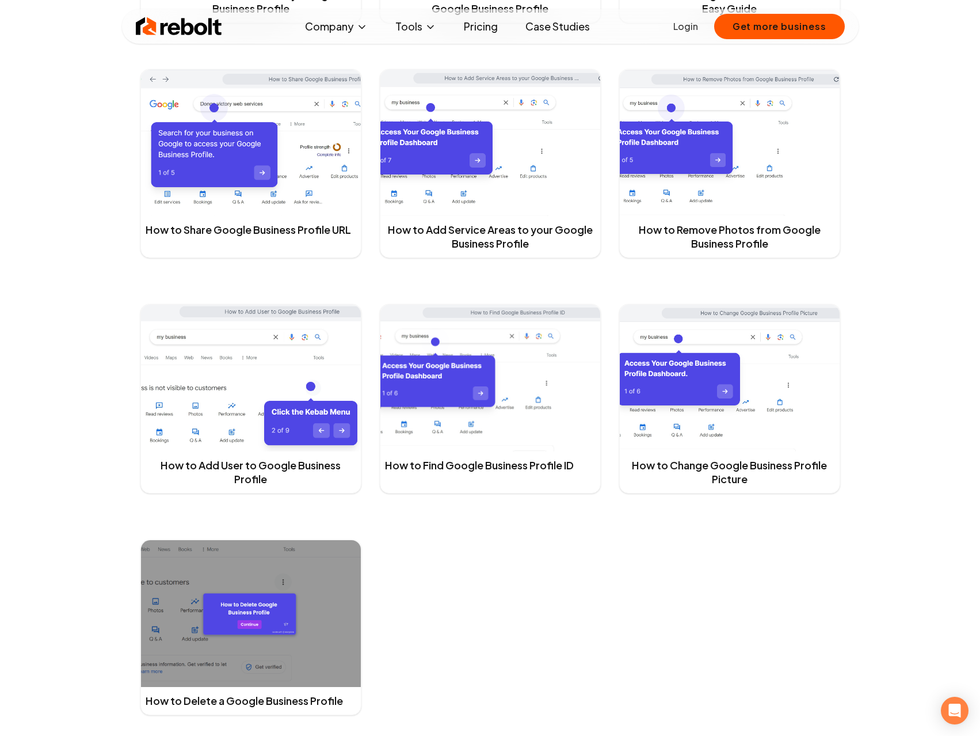
scroll to position [689, 0]
click at [492, 407] on img at bounding box center [491, 377] width 220 height 147
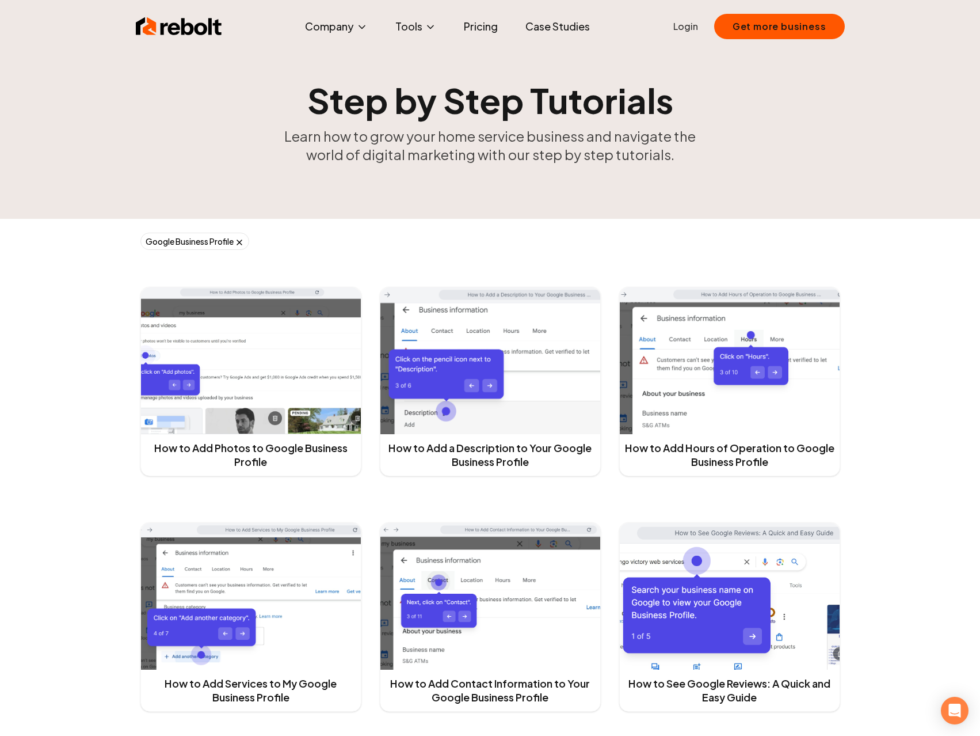
click at [239, 239] on icon at bounding box center [239, 242] width 9 height 9
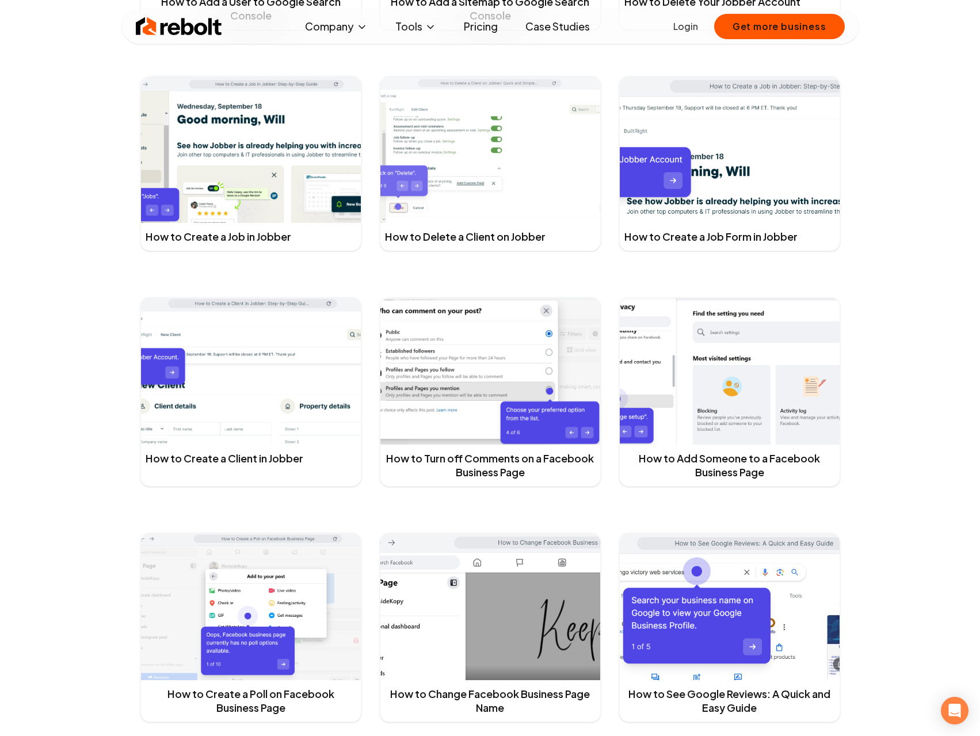
scroll to position [1150, 0]
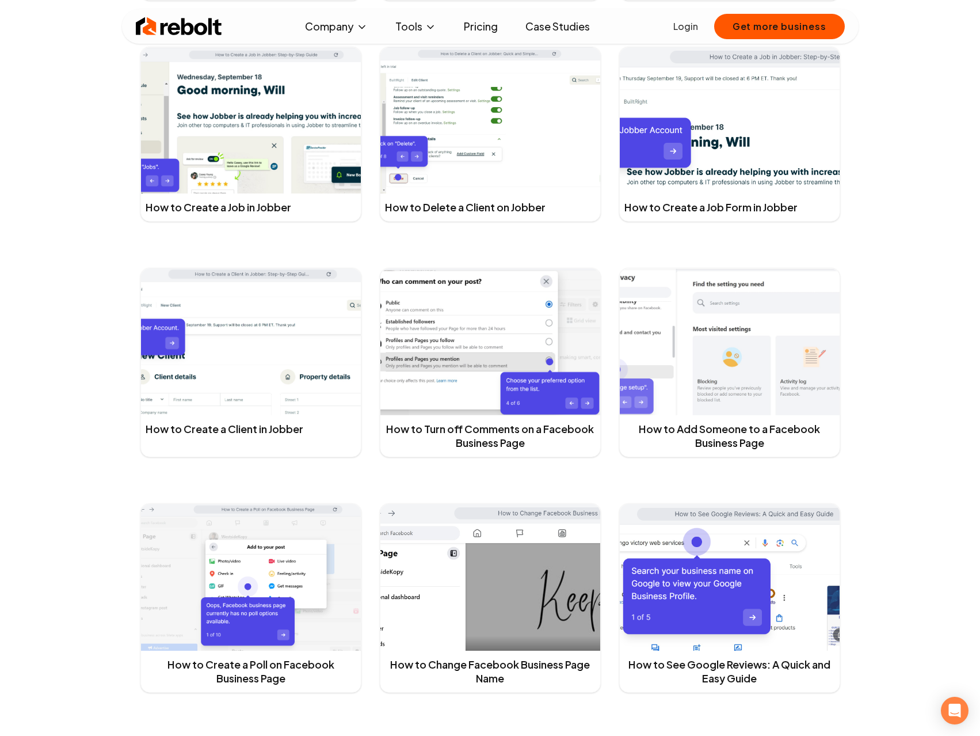
click at [701, 362] on img at bounding box center [730, 341] width 220 height 147
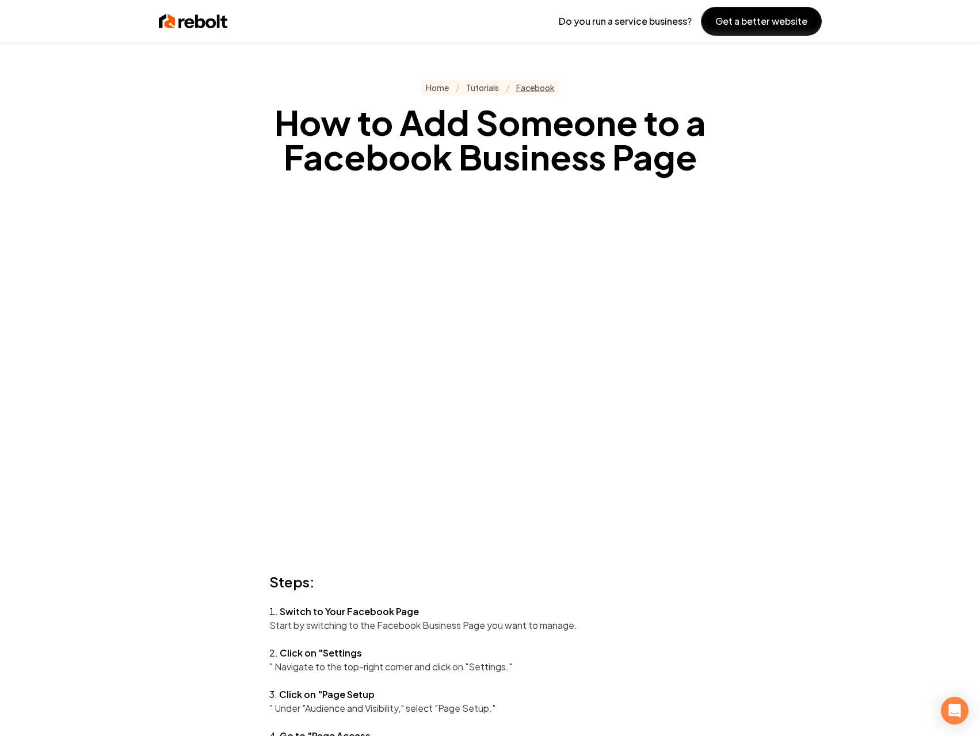
click at [545, 85] on link "Facebook" at bounding box center [535, 88] width 39 height 12
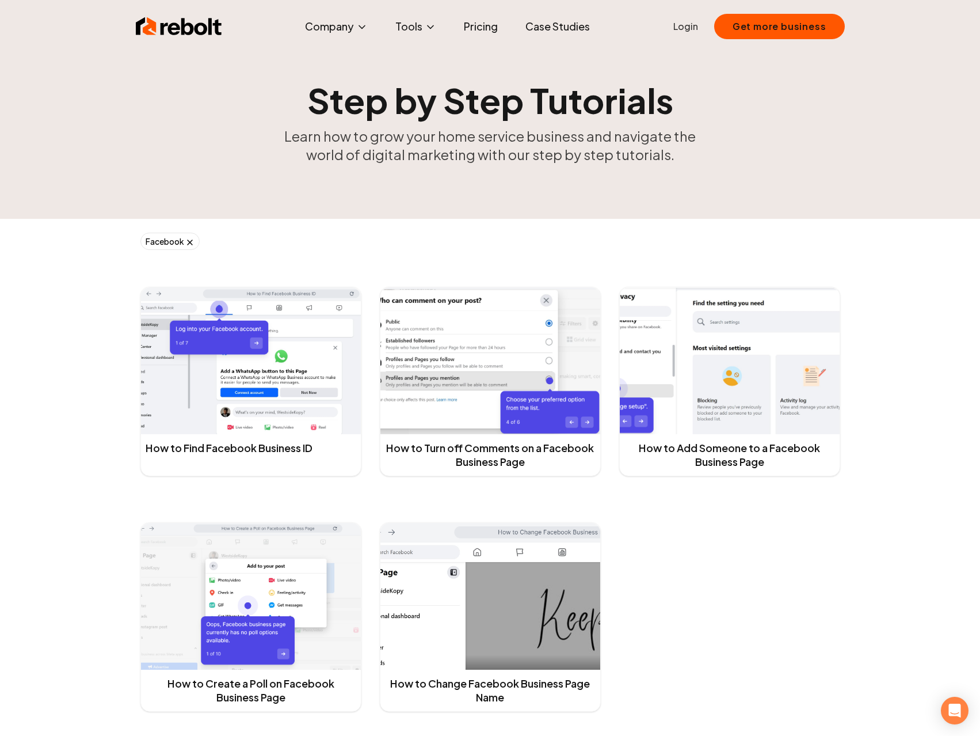
click at [192, 242] on icon at bounding box center [189, 242] width 9 height 9
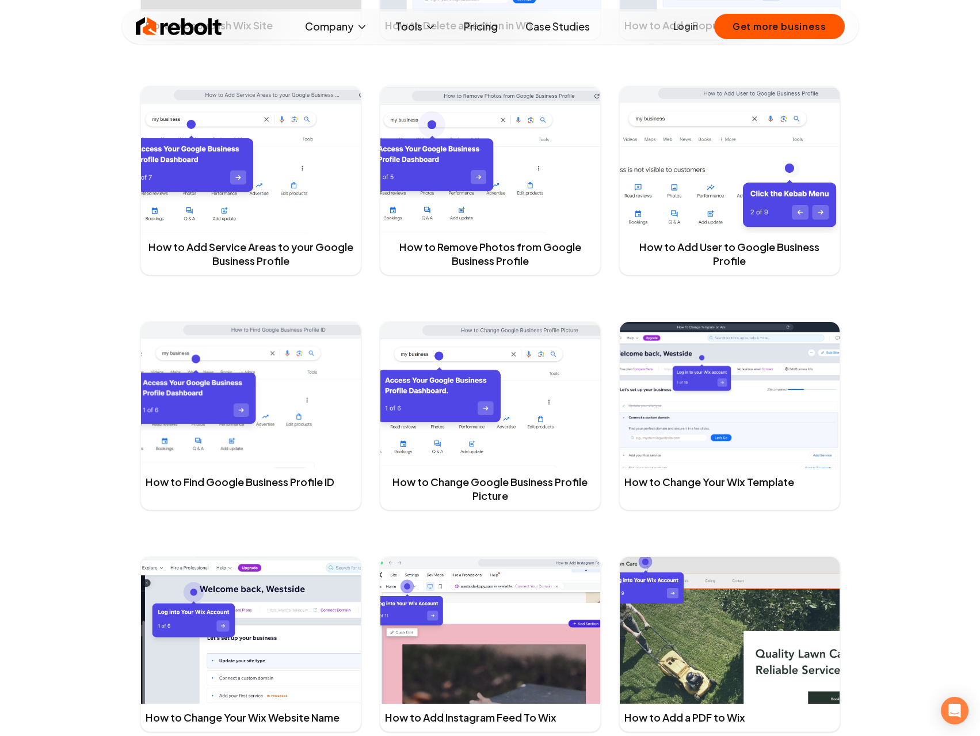
scroll to position [2245, 0]
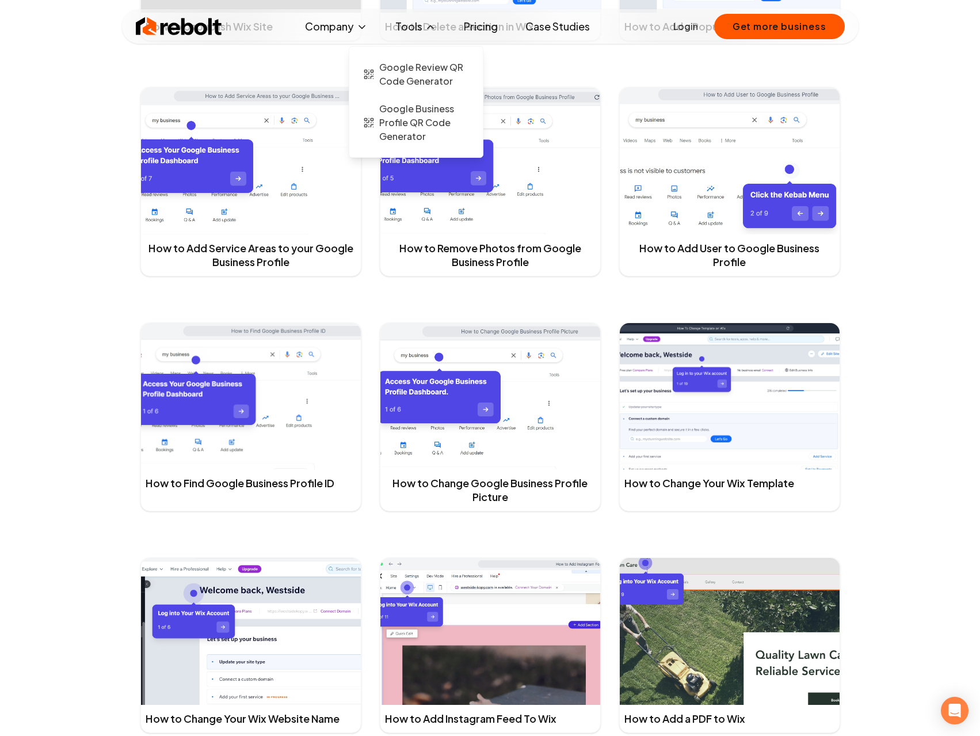
click at [402, 24] on button "Tools" at bounding box center [415, 26] width 59 height 23
click at [408, 22] on button "Tools" at bounding box center [415, 26] width 59 height 23
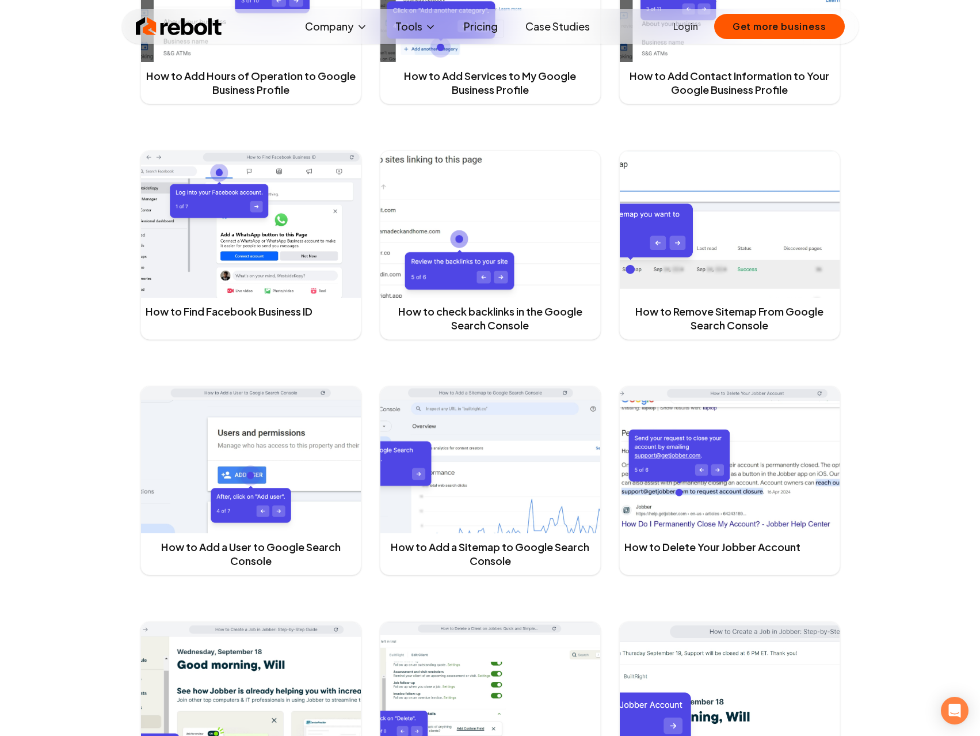
scroll to position [0, 0]
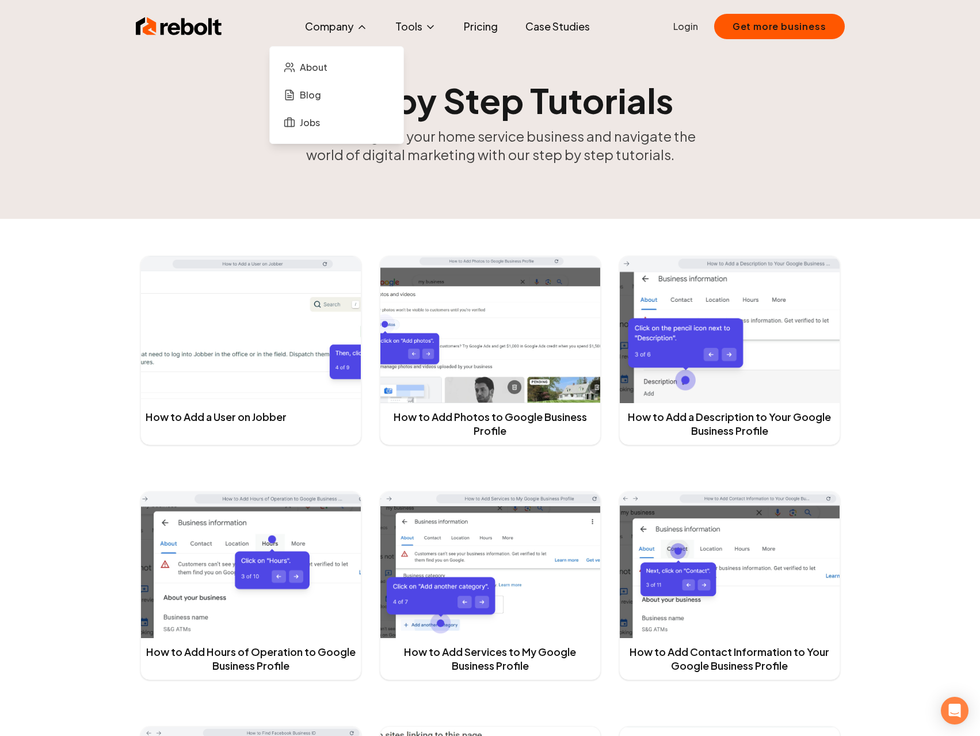
click at [337, 29] on button "Company" at bounding box center [336, 26] width 81 height 23
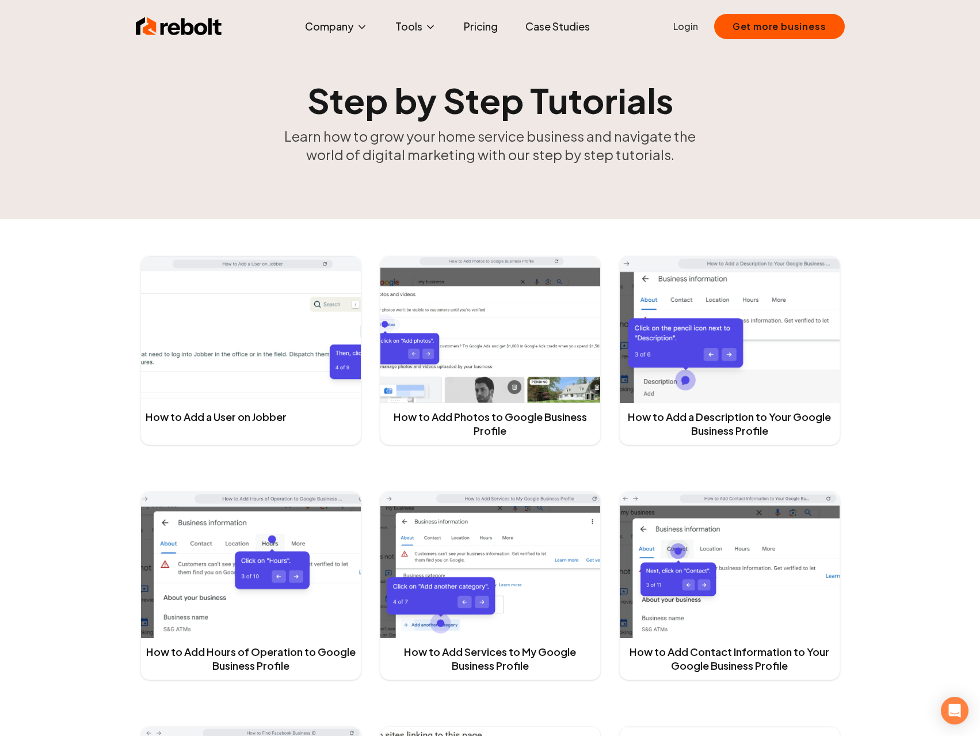
click at [191, 29] on img at bounding box center [179, 26] width 86 height 23
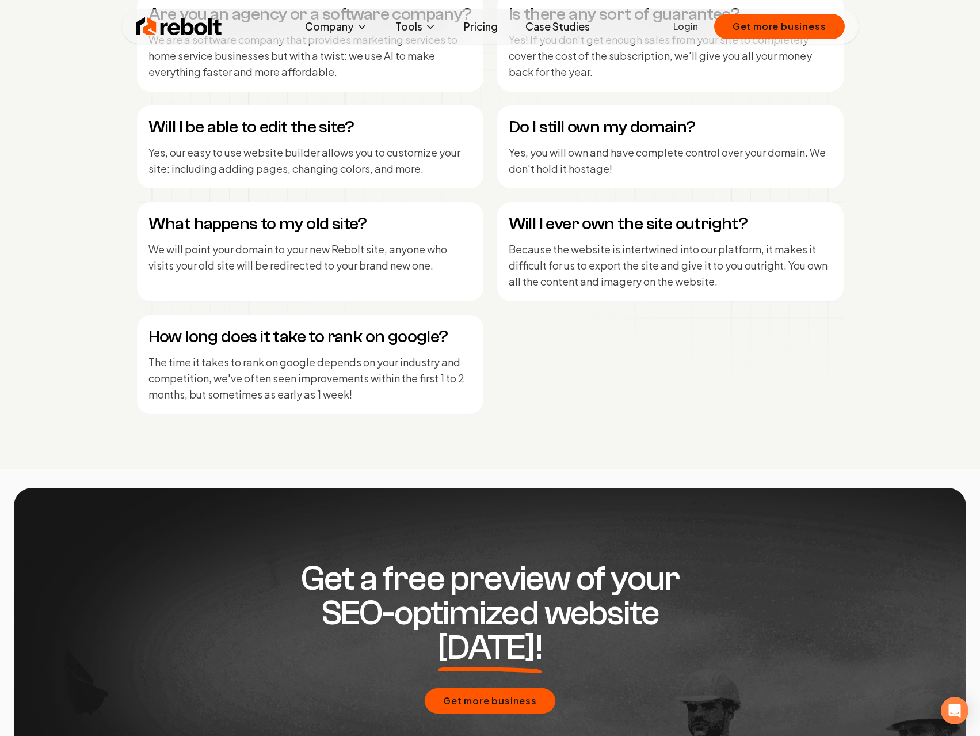
scroll to position [5122, 0]
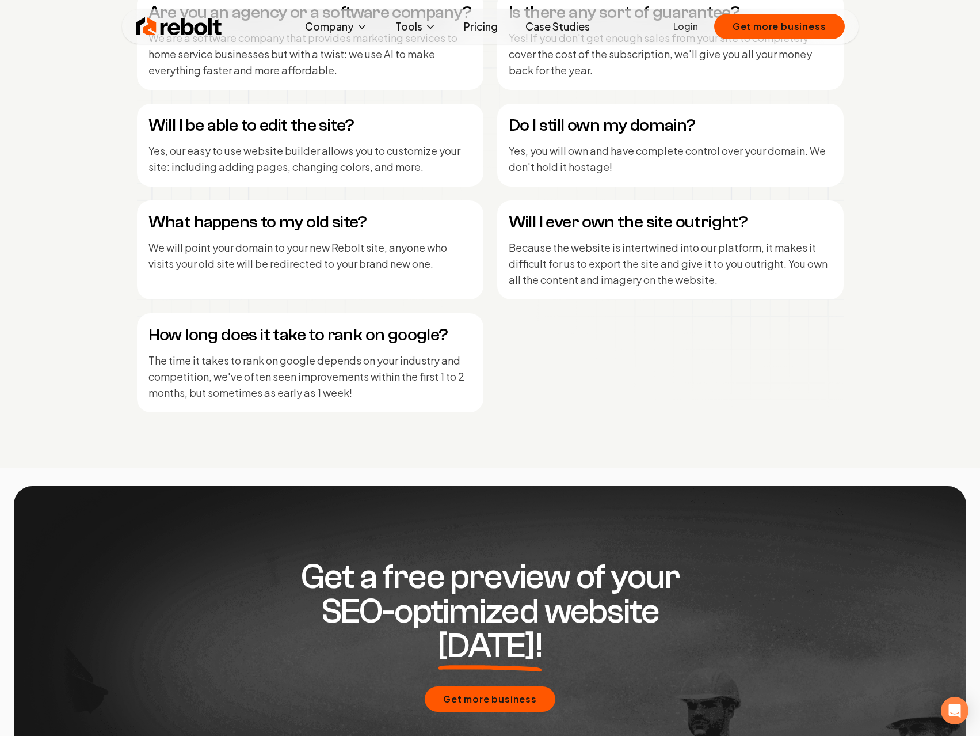
click at [355, 155] on p "Yes, our easy to use website builder allows you to customize your site: includi…" at bounding box center [311, 159] width 324 height 32
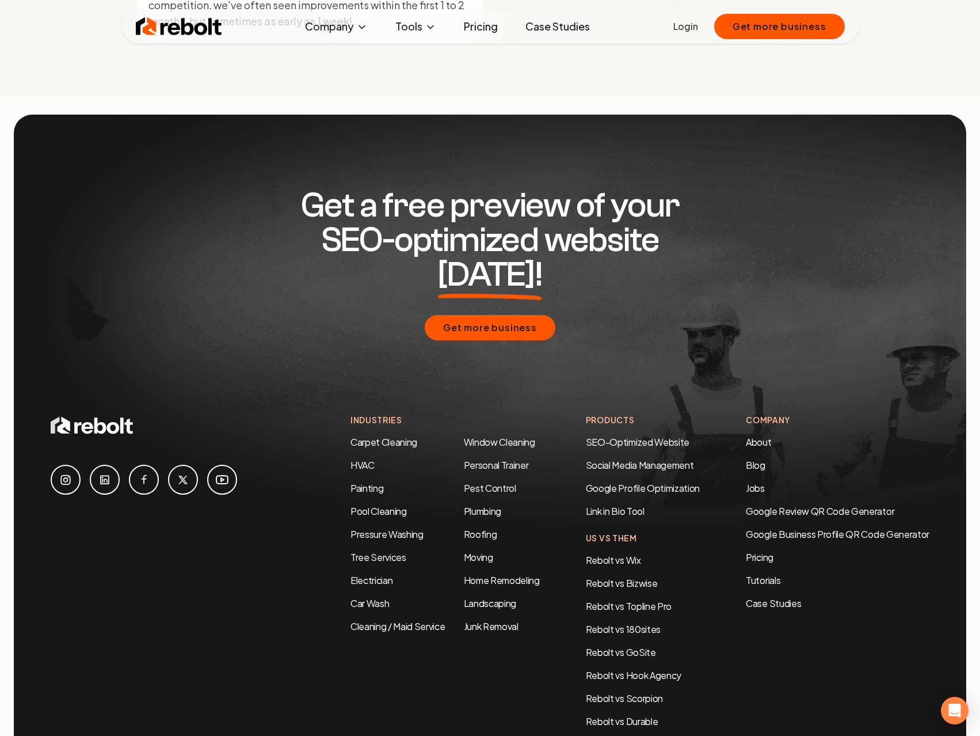
scroll to position [5553, 0]
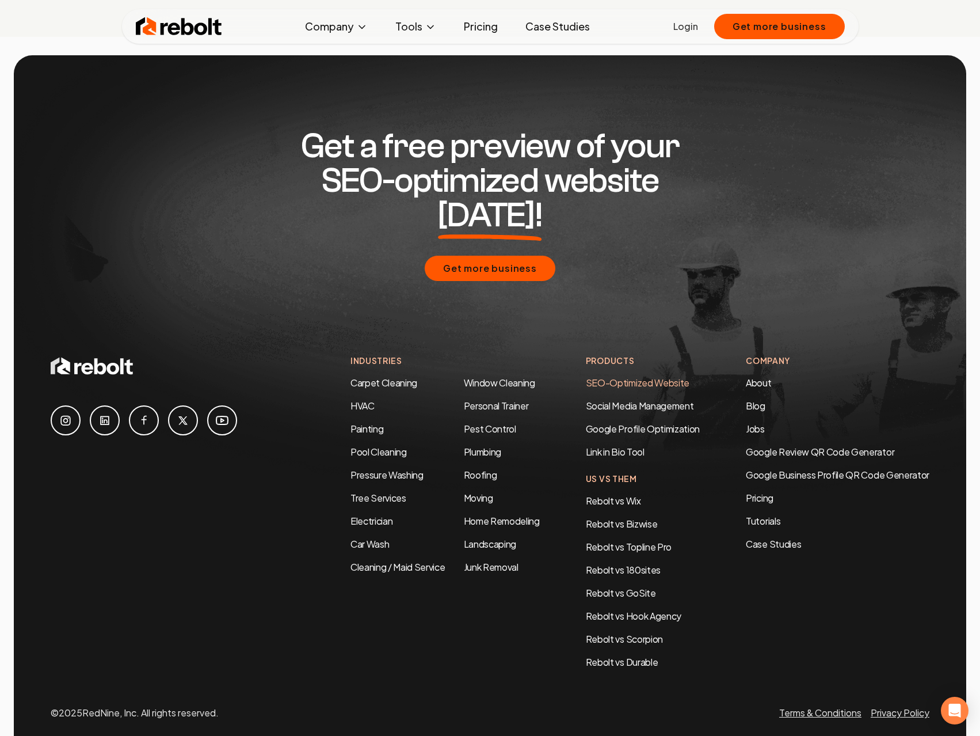
click at [649, 376] on link "SEO-Optimized Website" at bounding box center [638, 382] width 104 height 12
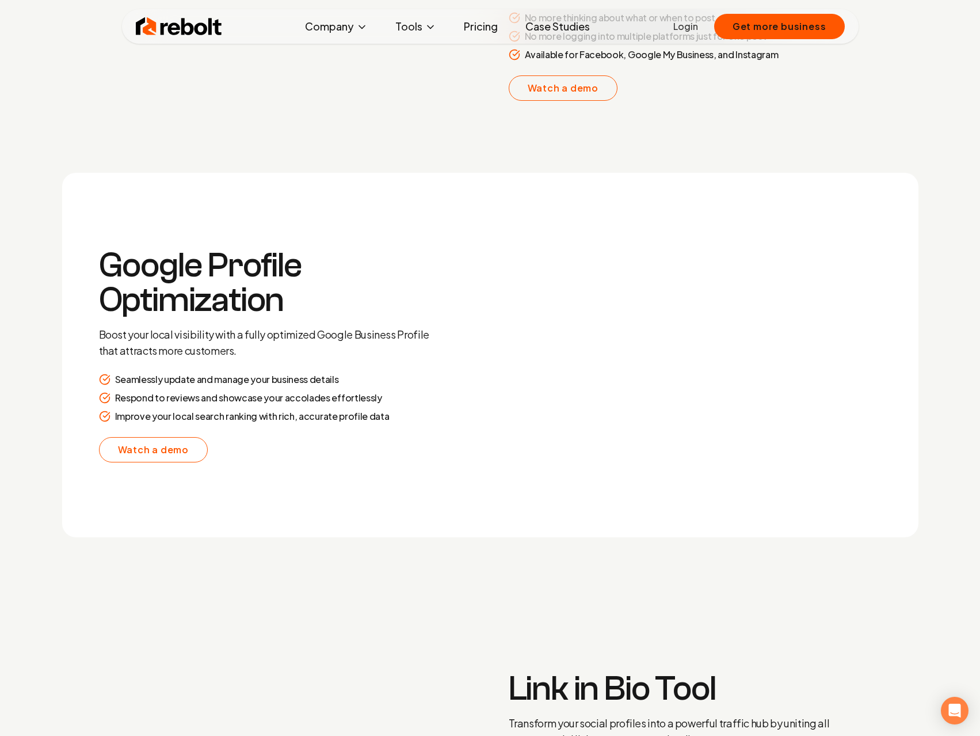
scroll to position [2334, 0]
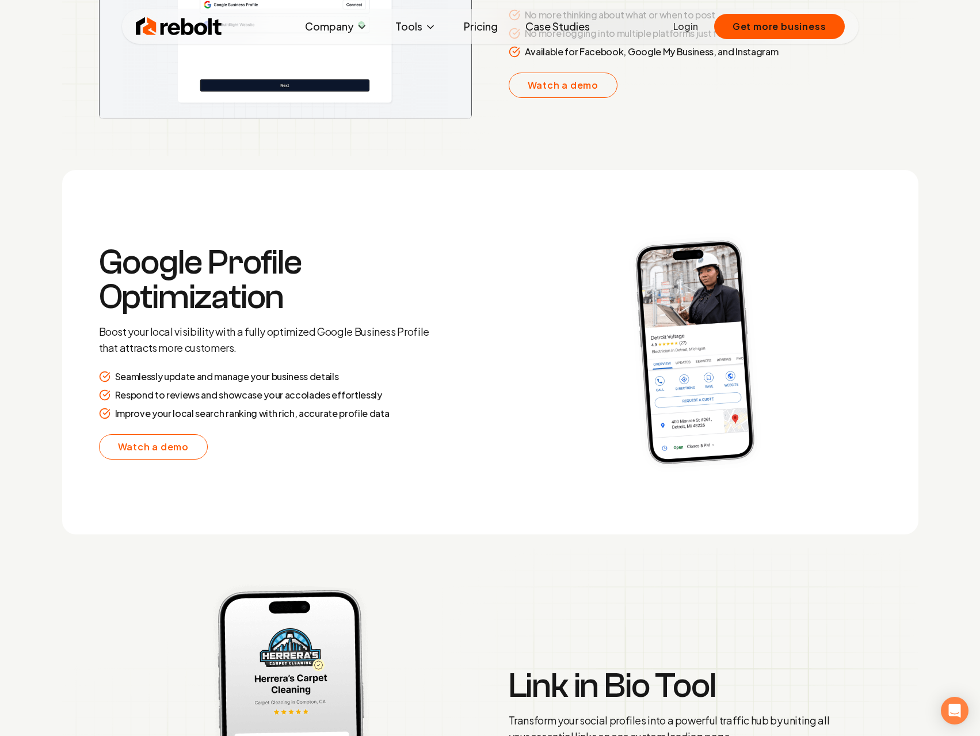
click at [270, 284] on h3 "Google Profile Optimization" at bounding box center [265, 279] width 332 height 69
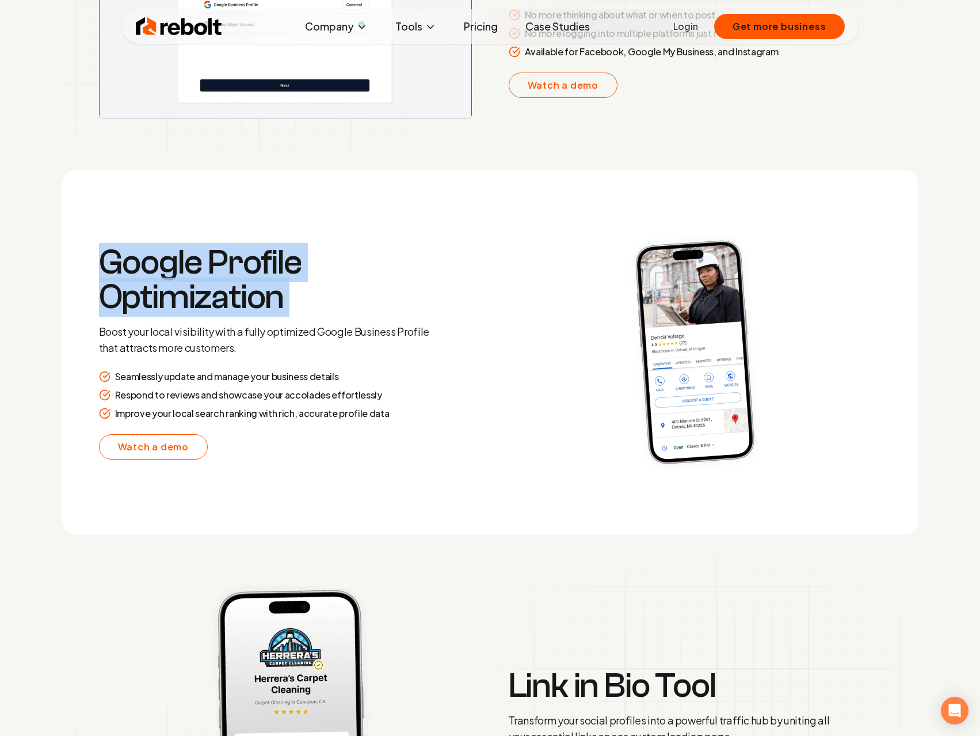
click at [269, 284] on h3 "Google Profile Optimization" at bounding box center [265, 279] width 332 height 69
copy h3 "Google Profile Optimization"
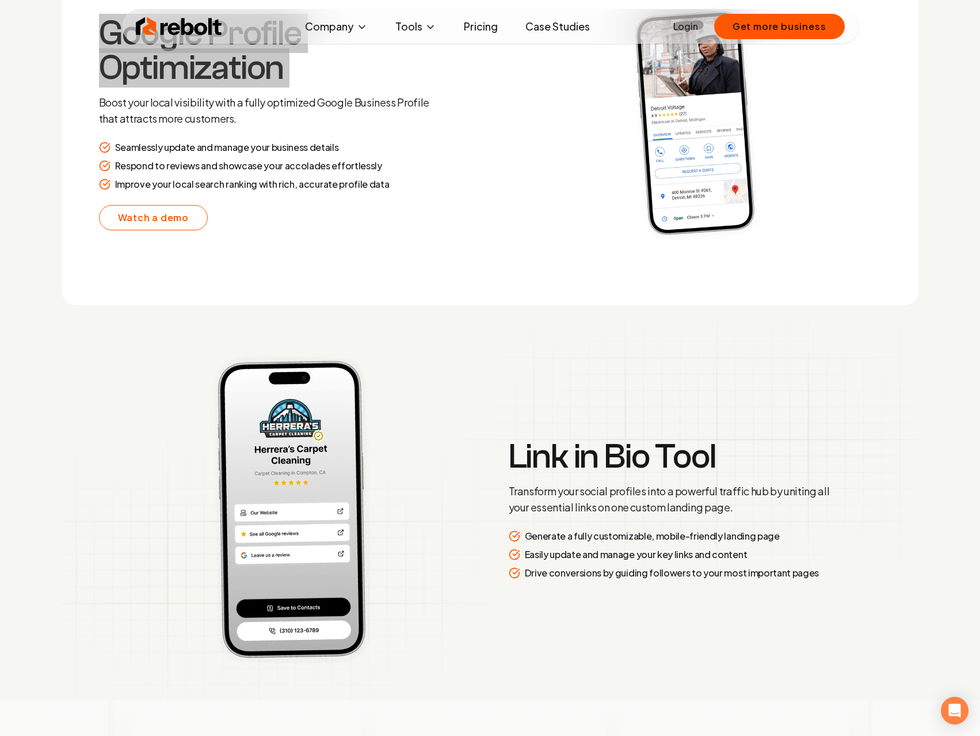
scroll to position [2565, 0]
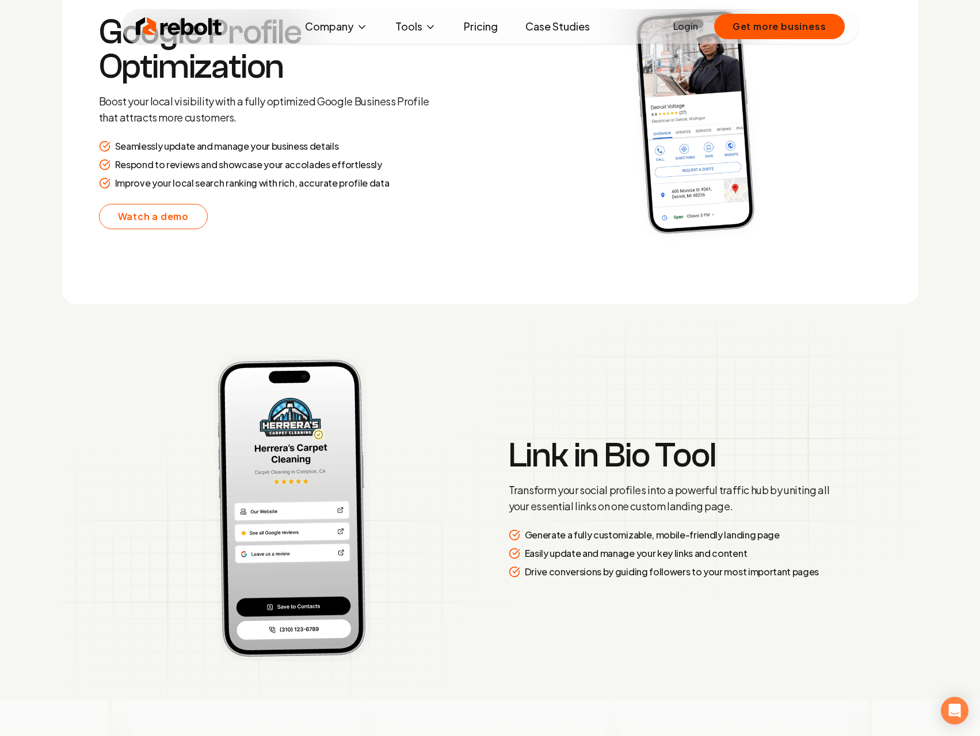
click at [610, 455] on h3 "Link in Bio Tool" at bounding box center [675, 455] width 332 height 35
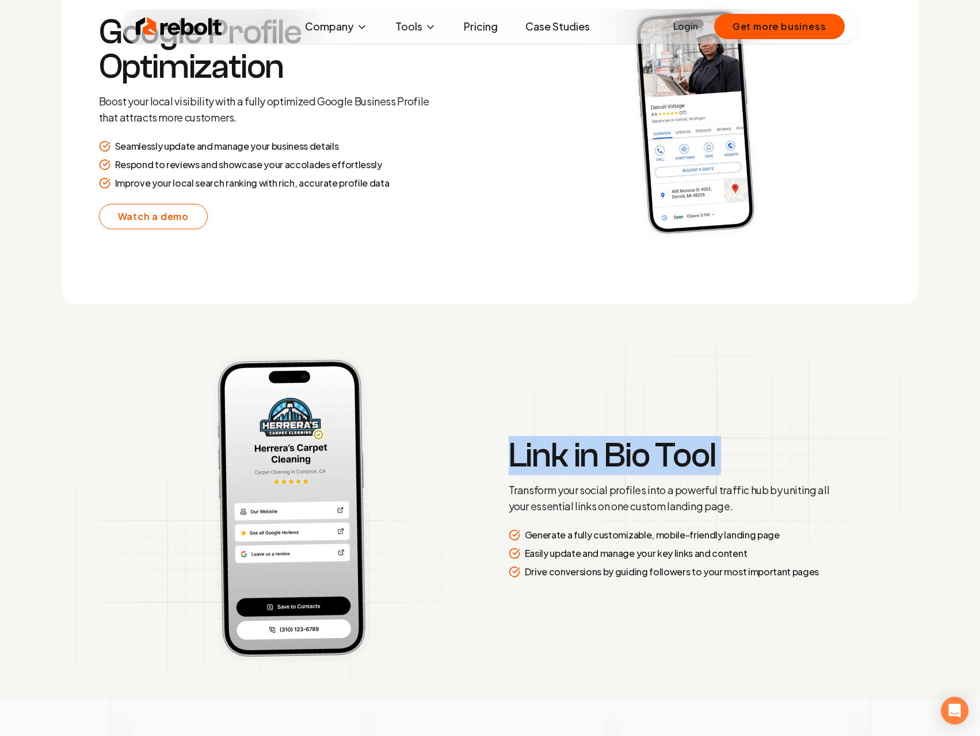
click at [610, 455] on h3 "Link in Bio Tool" at bounding box center [675, 455] width 332 height 35
copy h3 "Link in Bio Tool"
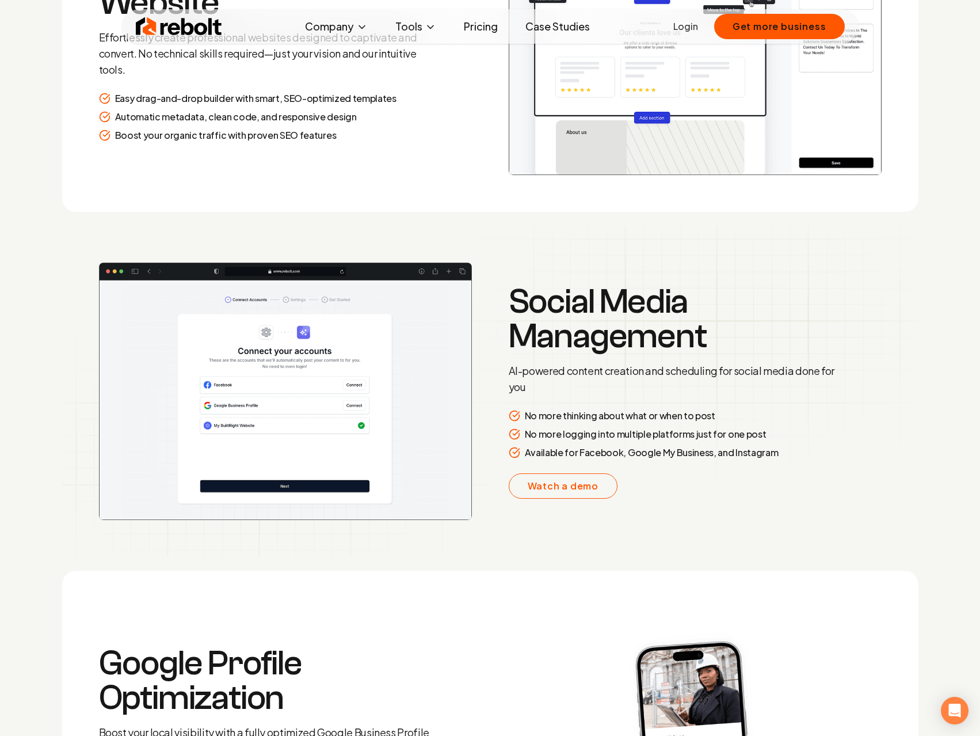
scroll to position [1933, 0]
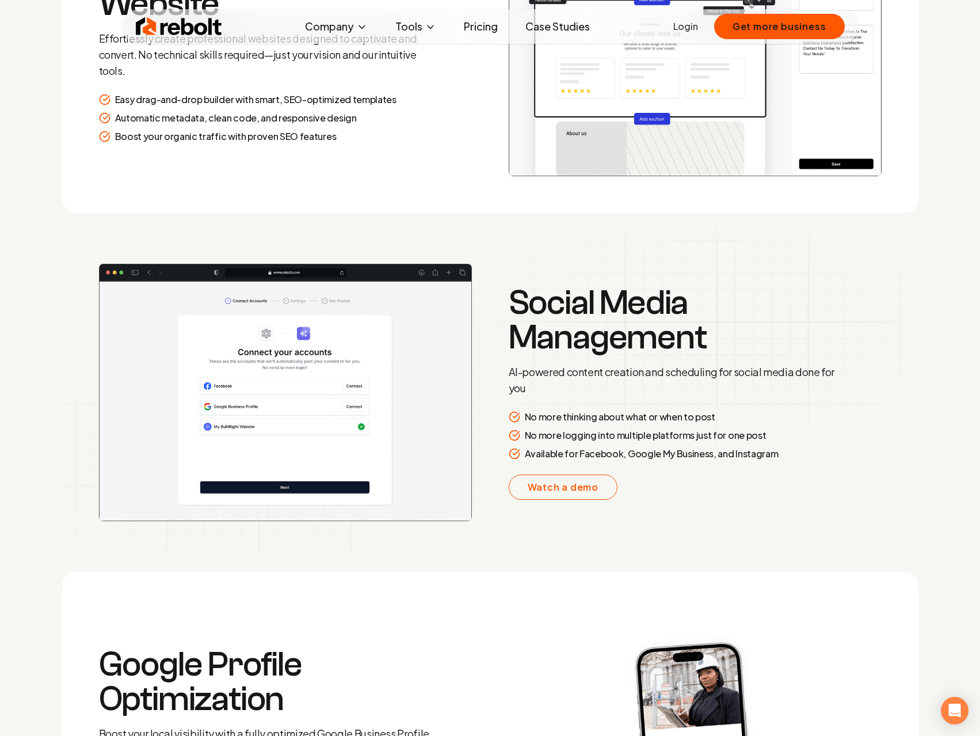
click at [653, 338] on h3 "Social Media Management" at bounding box center [675, 320] width 332 height 69
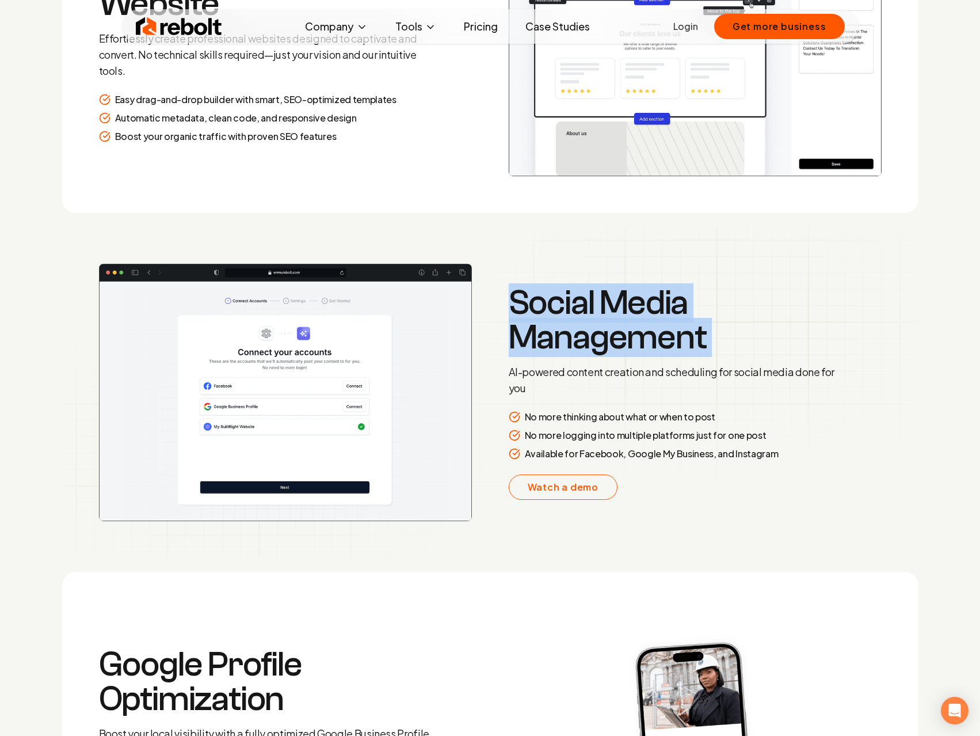
click at [653, 338] on h3 "Social Media Management" at bounding box center [675, 320] width 332 height 69
copy h3 "Social Media Management"
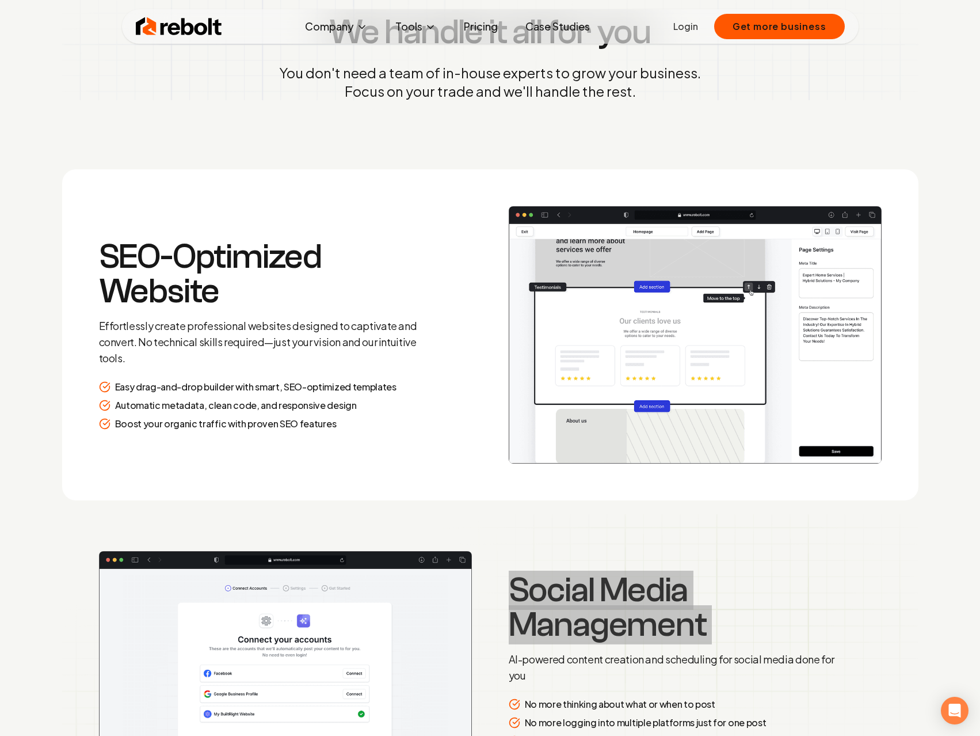
scroll to position [1645, 0]
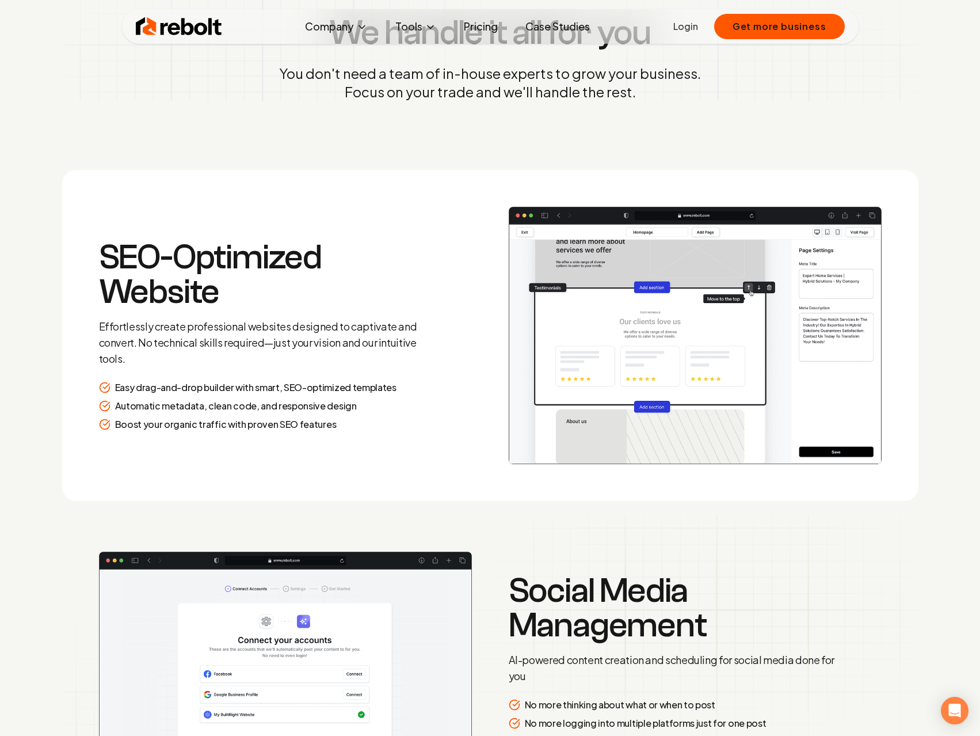
click at [214, 275] on h3 "SEO-Optimized Website" at bounding box center [265, 274] width 332 height 69
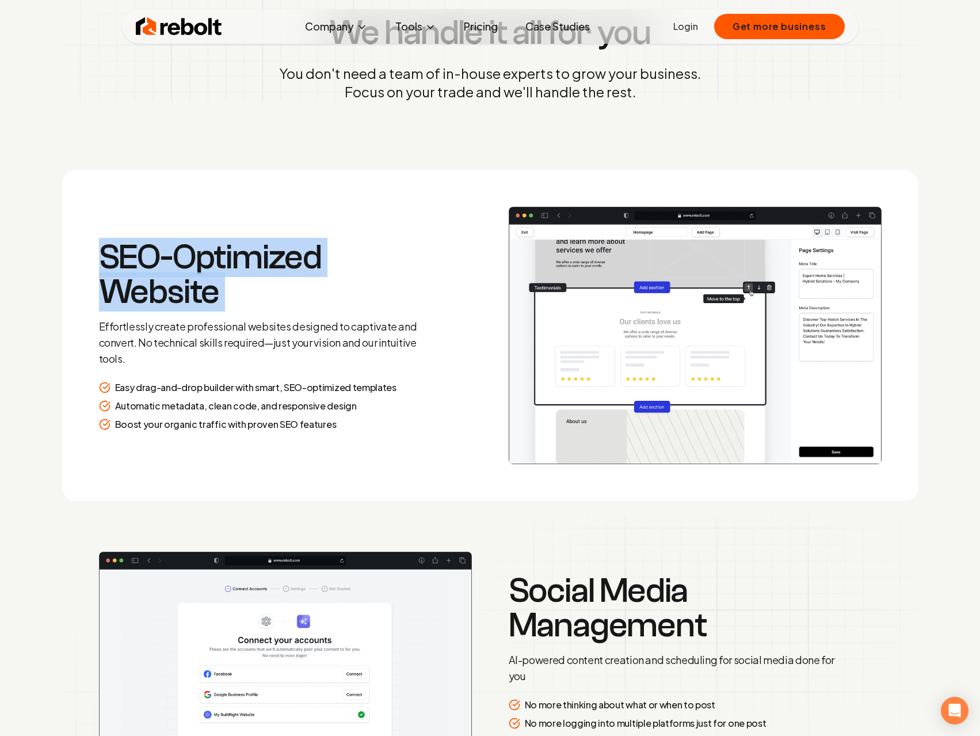
click at [214, 275] on h3 "SEO-Optimized Website" at bounding box center [265, 274] width 332 height 69
copy h3 "SEO-Optimized Website"
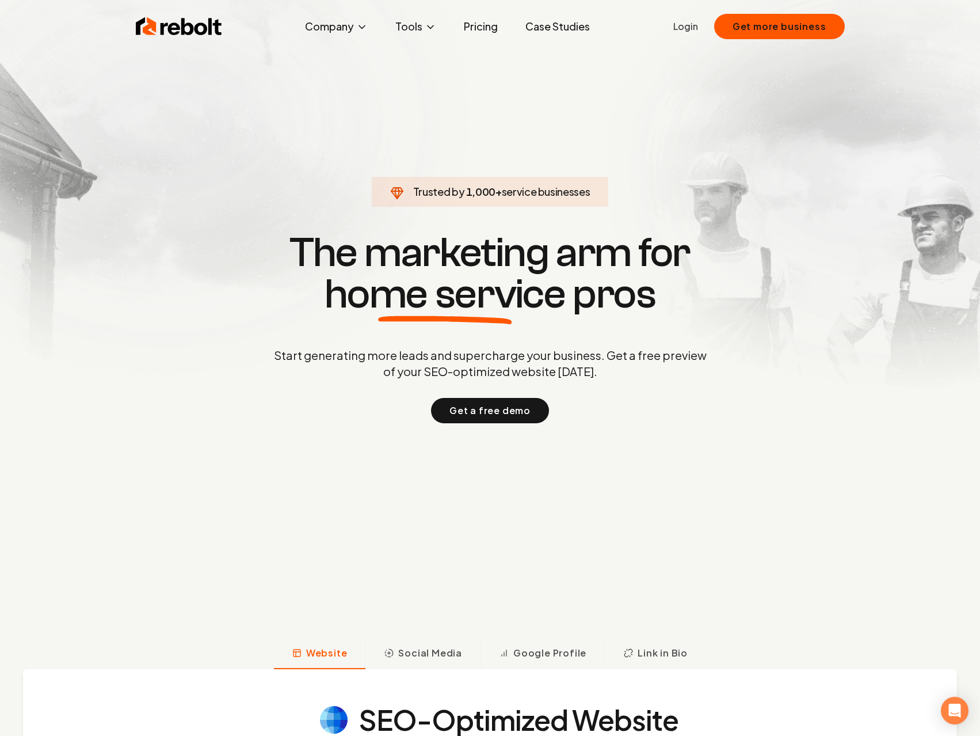
scroll to position [0, 0]
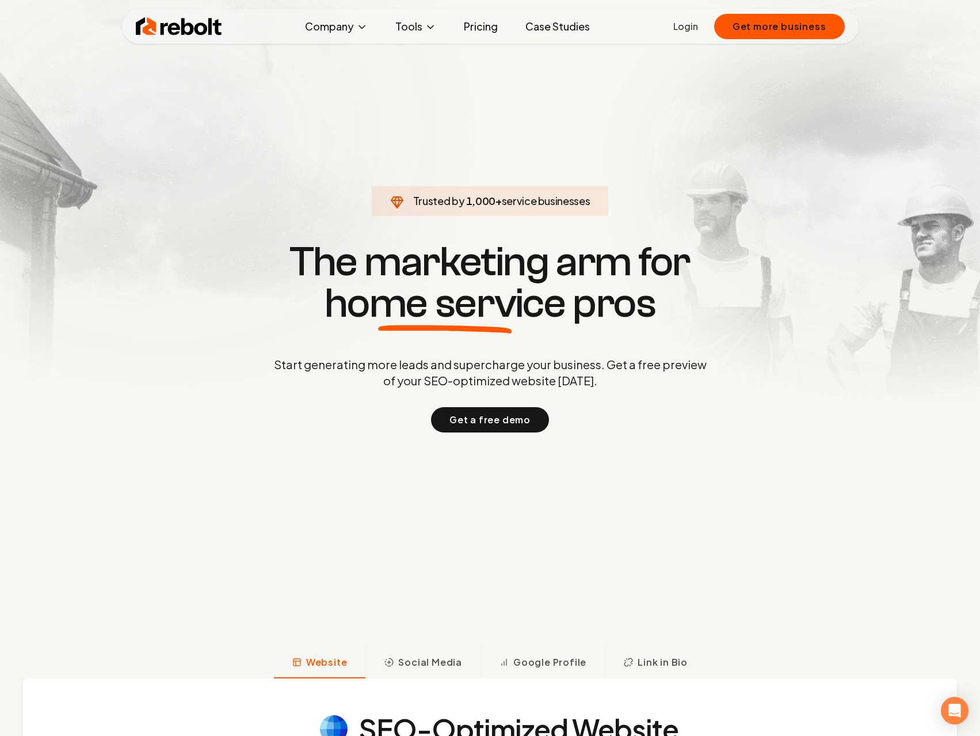
scroll to position [33, 0]
